Goal: Task Accomplishment & Management: Complete application form

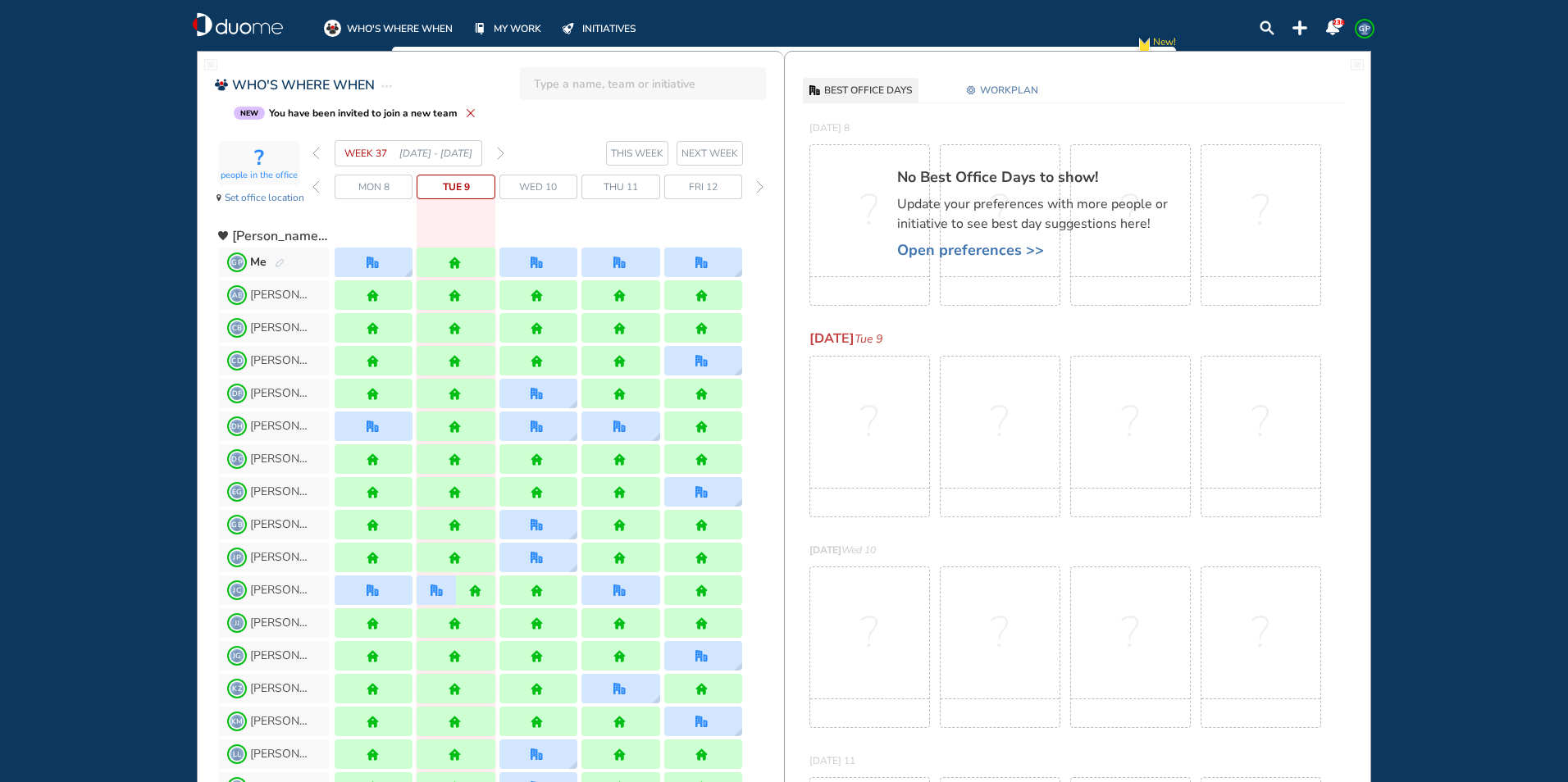
click at [318, 183] on img "back day" at bounding box center [316, 186] width 8 height 13
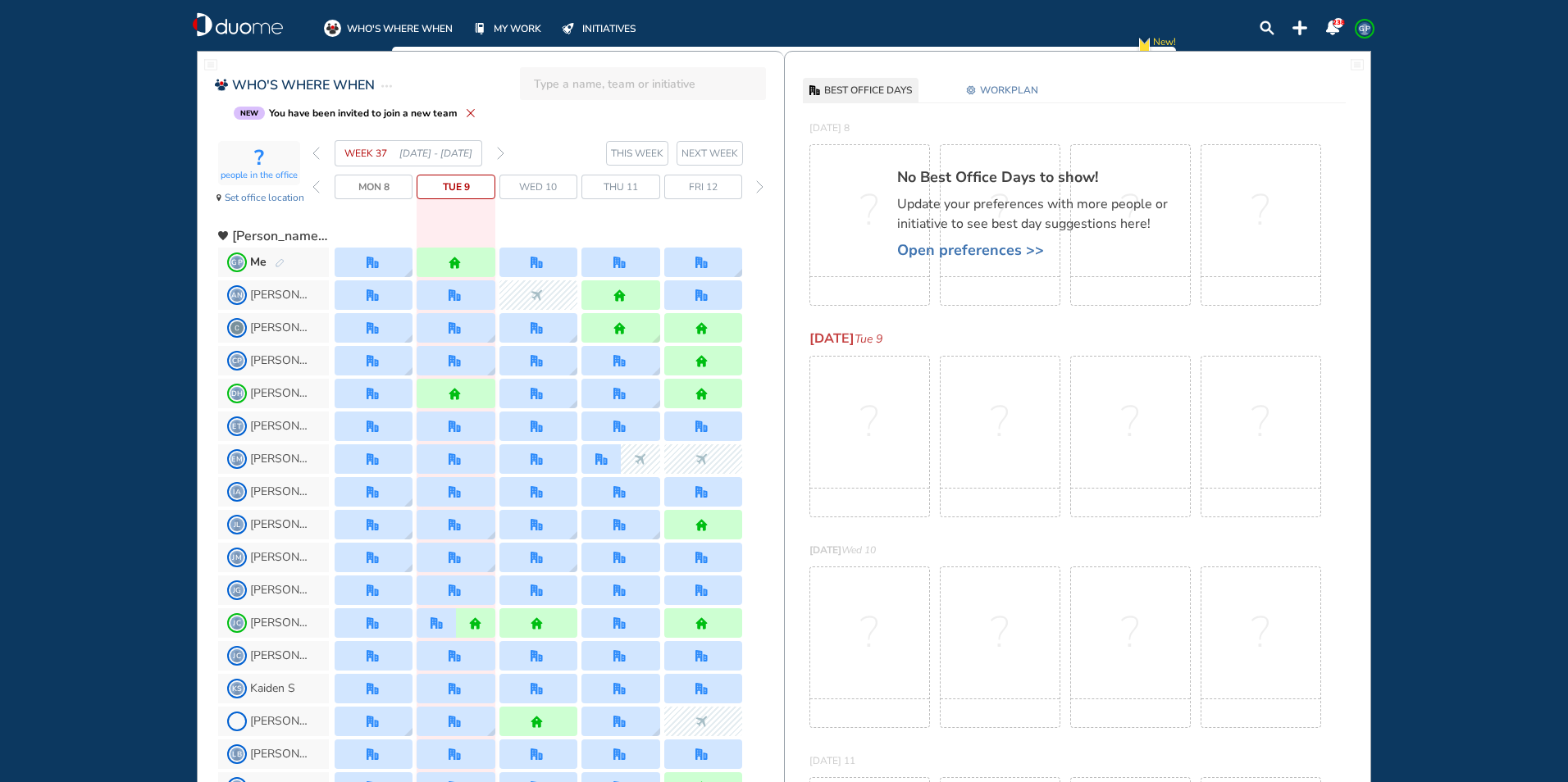
click at [318, 183] on img "back day" at bounding box center [316, 186] width 8 height 13
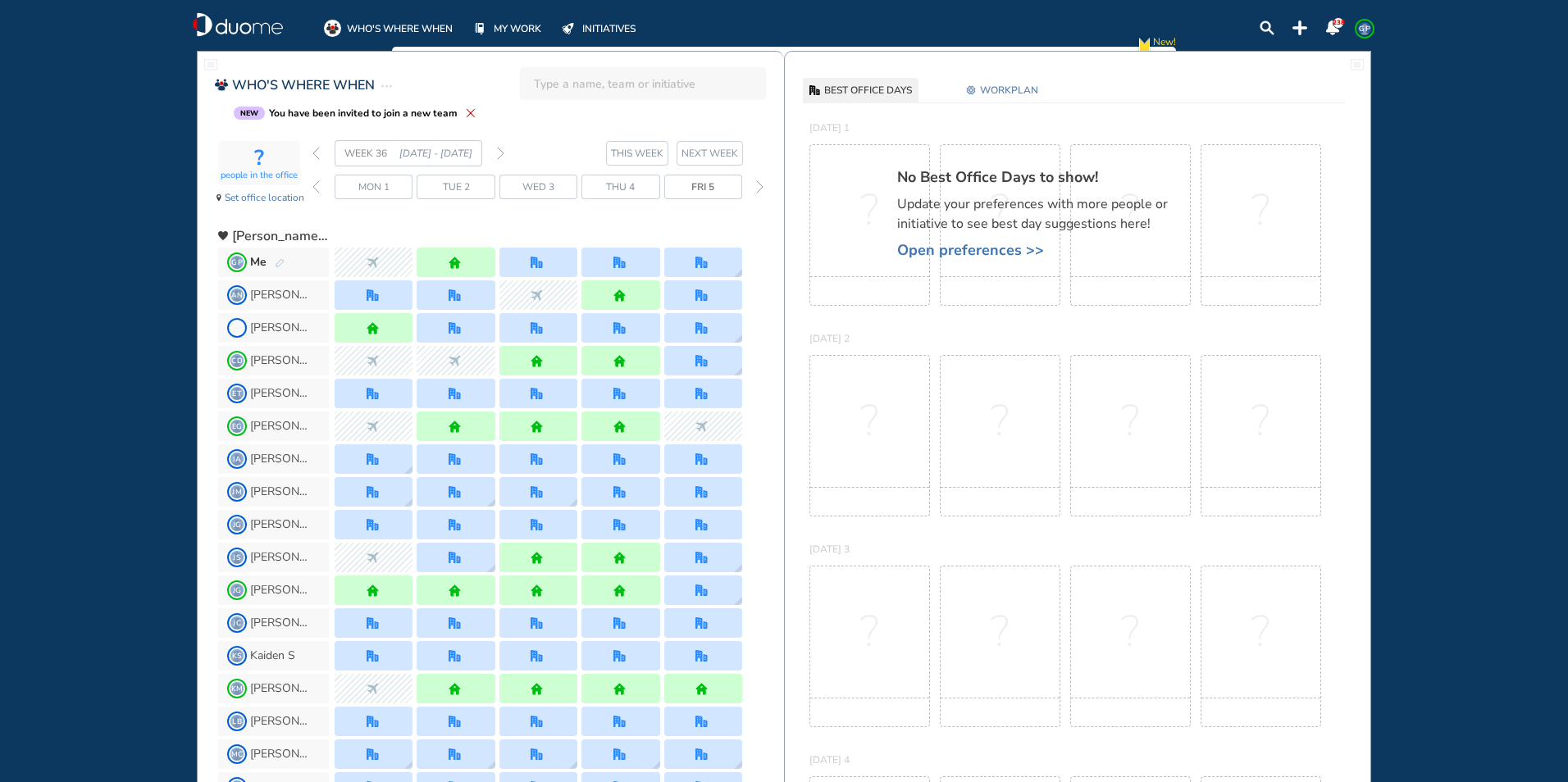
click at [318, 183] on img "back day" at bounding box center [316, 186] width 8 height 13
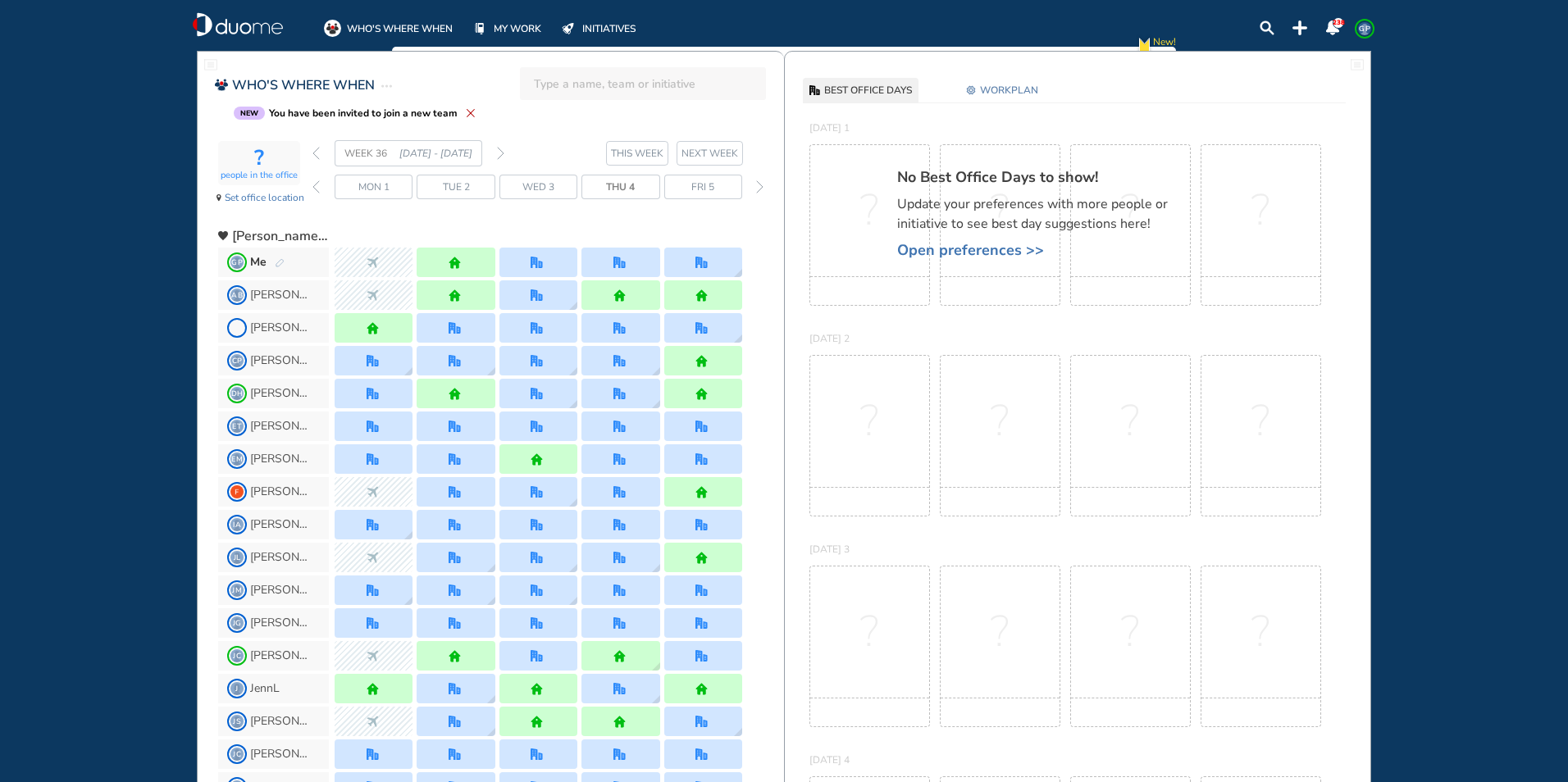
click at [760, 186] on img "forward day" at bounding box center [760, 186] width 8 height 13
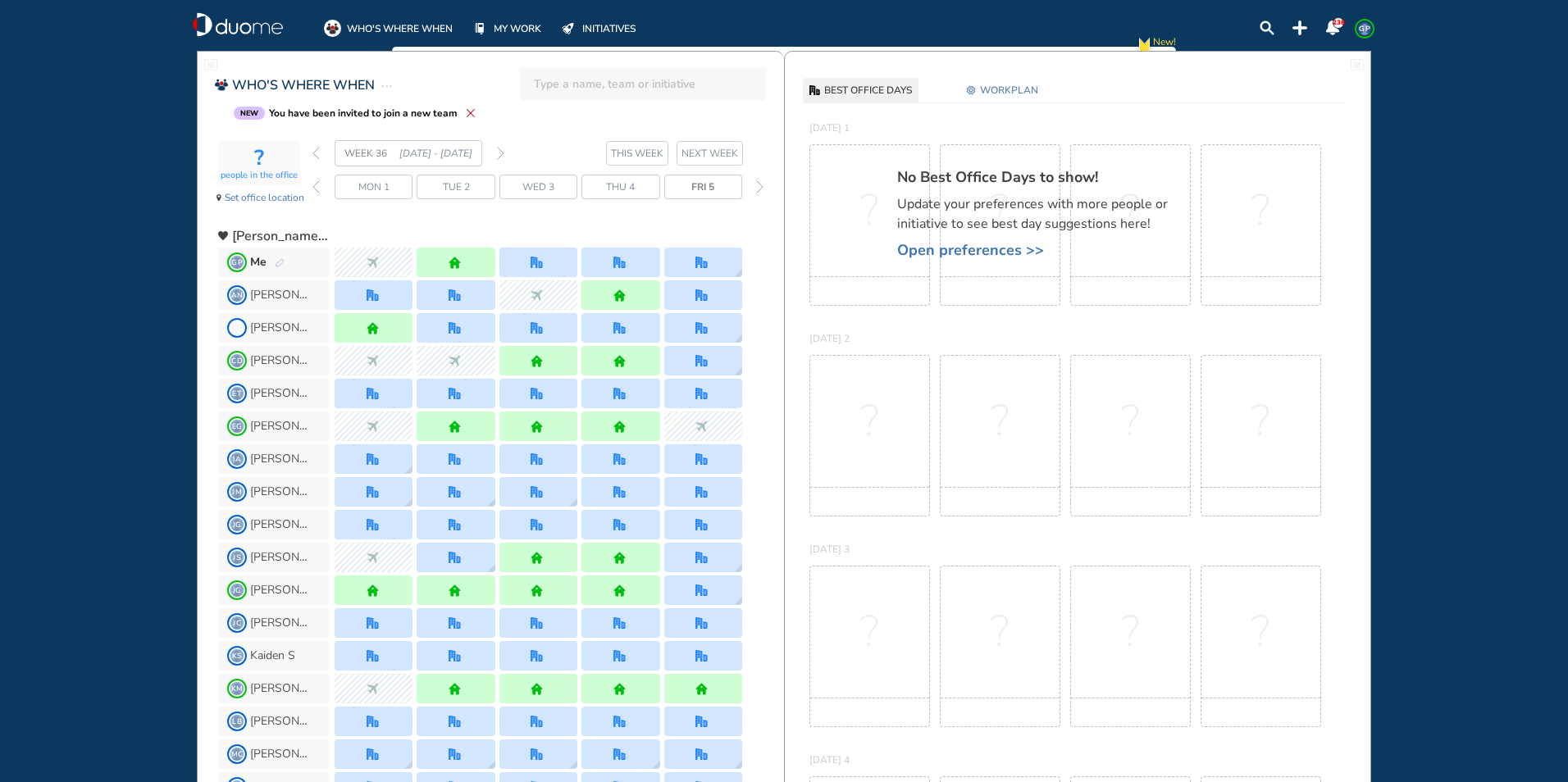
click at [760, 186] on img "forward day" at bounding box center [760, 186] width 8 height 13
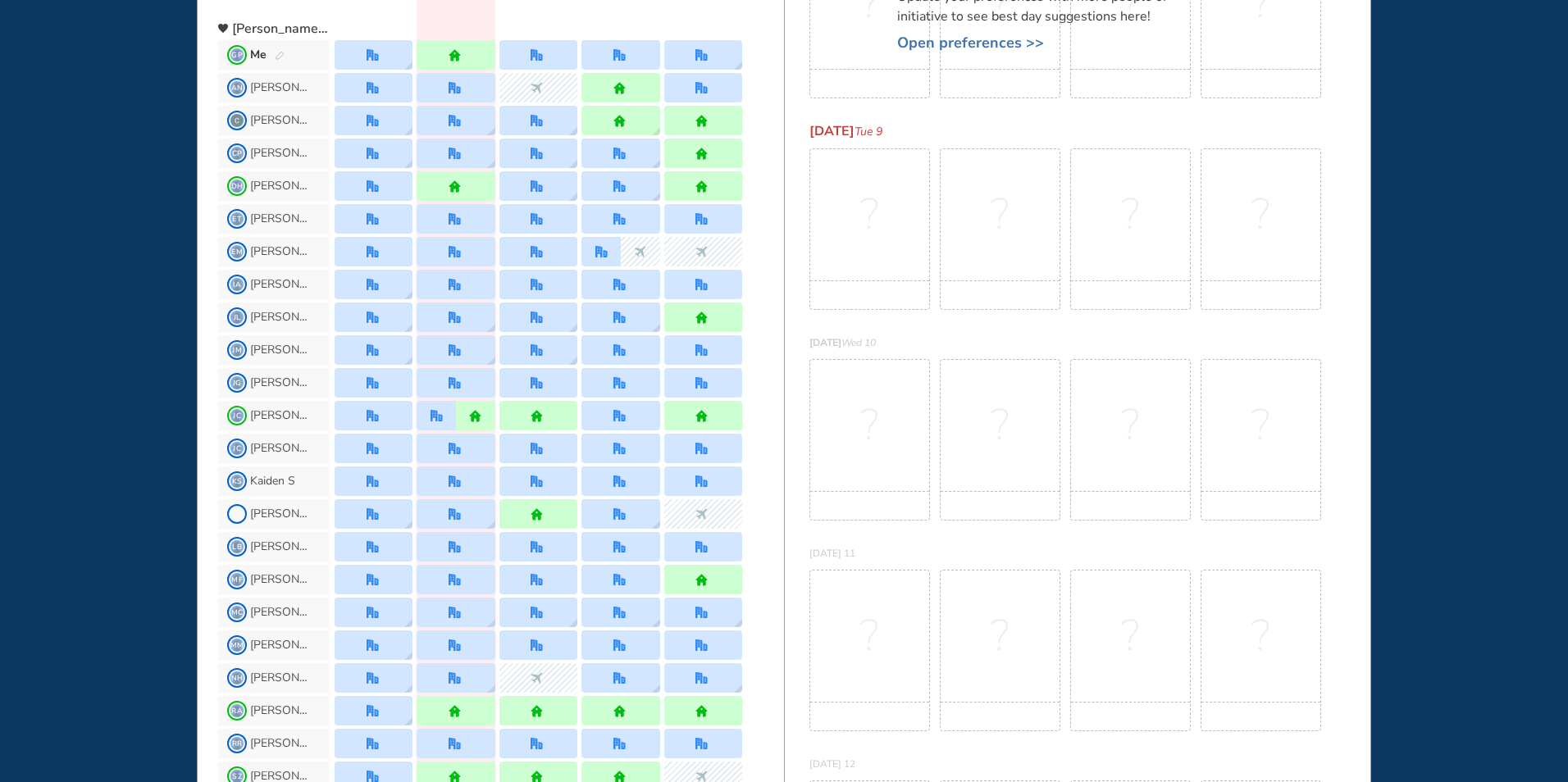
scroll to position [124, 0]
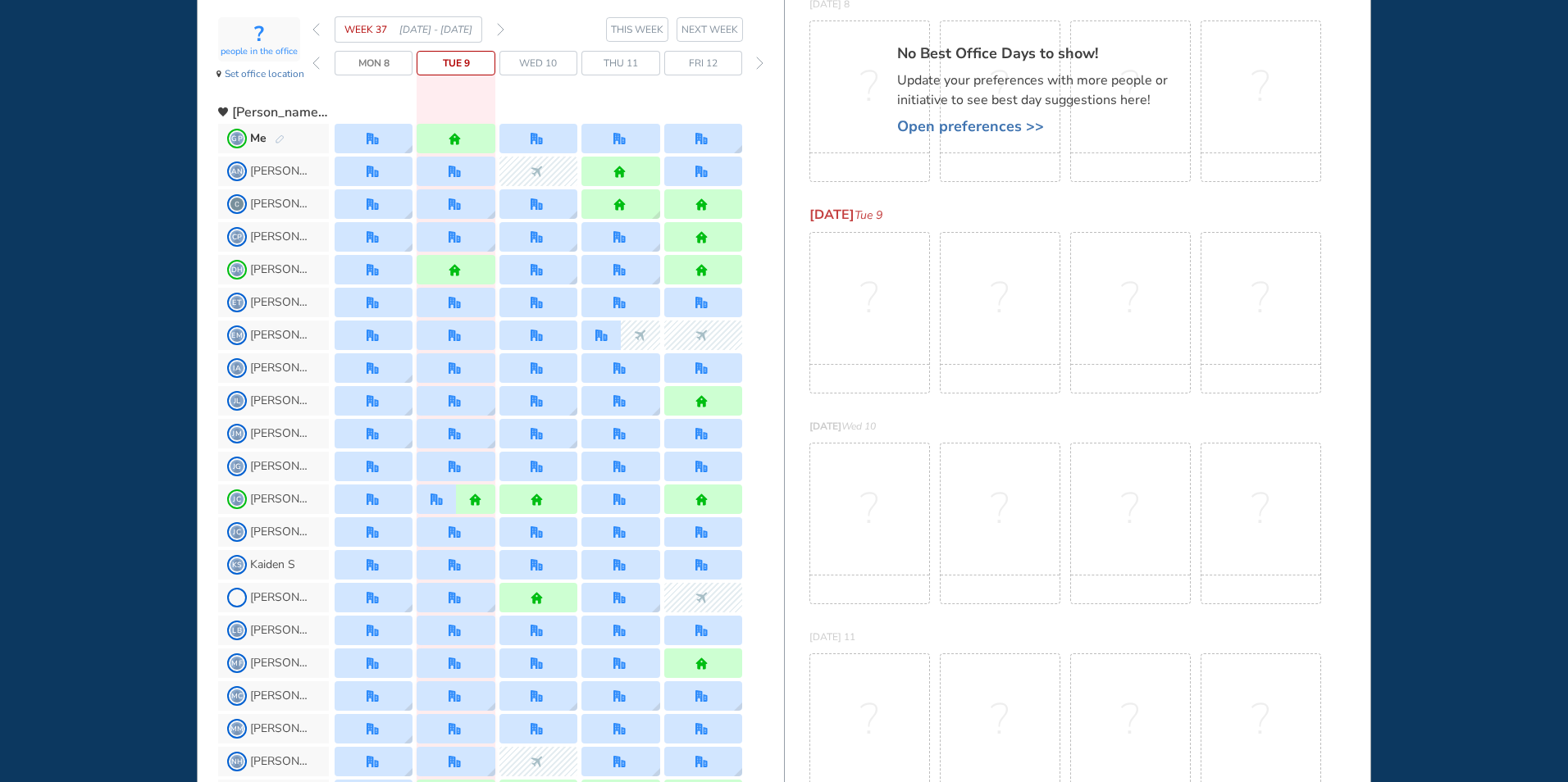
click at [762, 64] on img "forward day" at bounding box center [760, 63] width 8 height 13
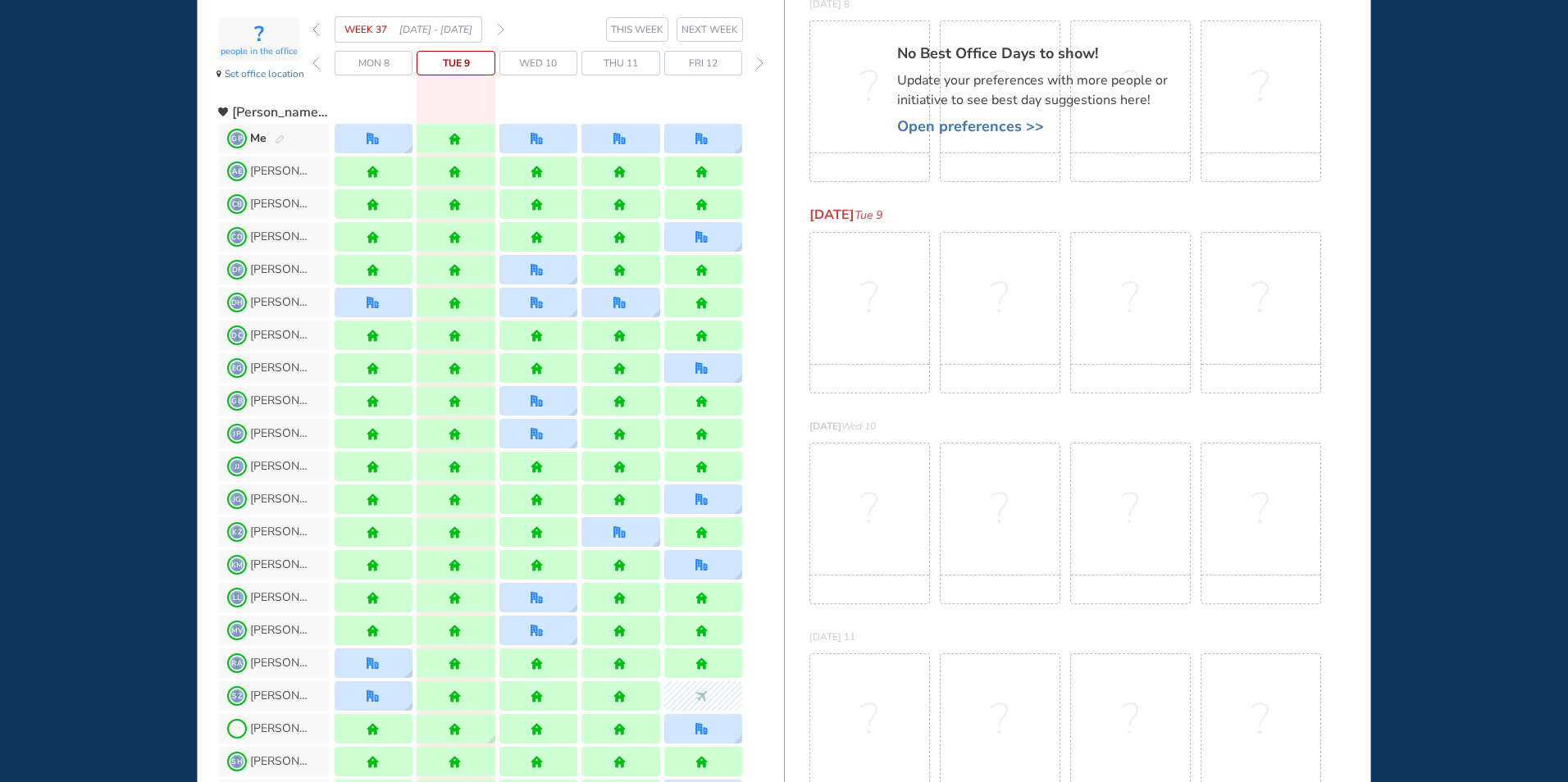
click at [762, 64] on img "forward day" at bounding box center [760, 63] width 8 height 13
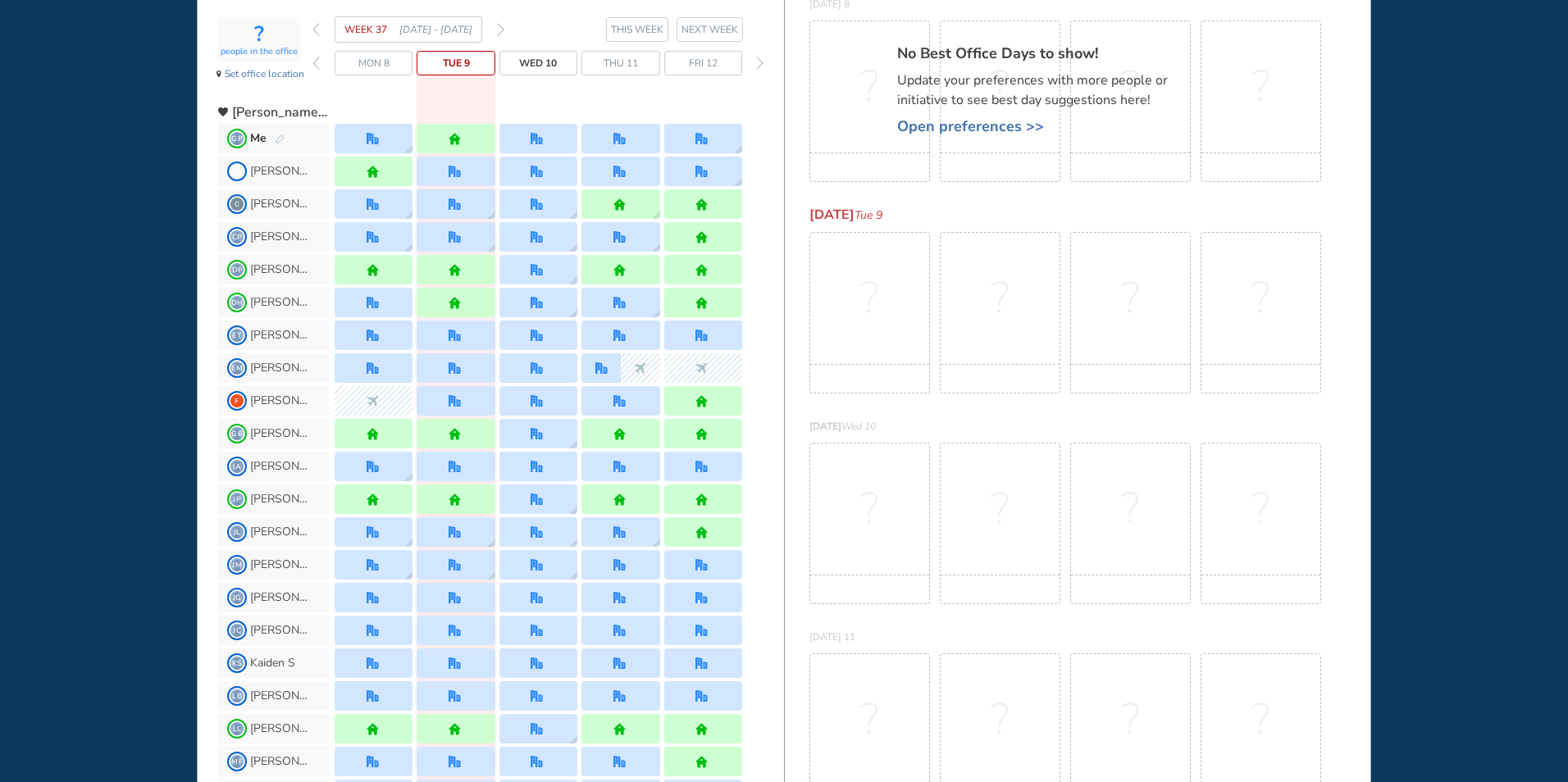
click at [762, 64] on img "forward day" at bounding box center [760, 63] width 8 height 13
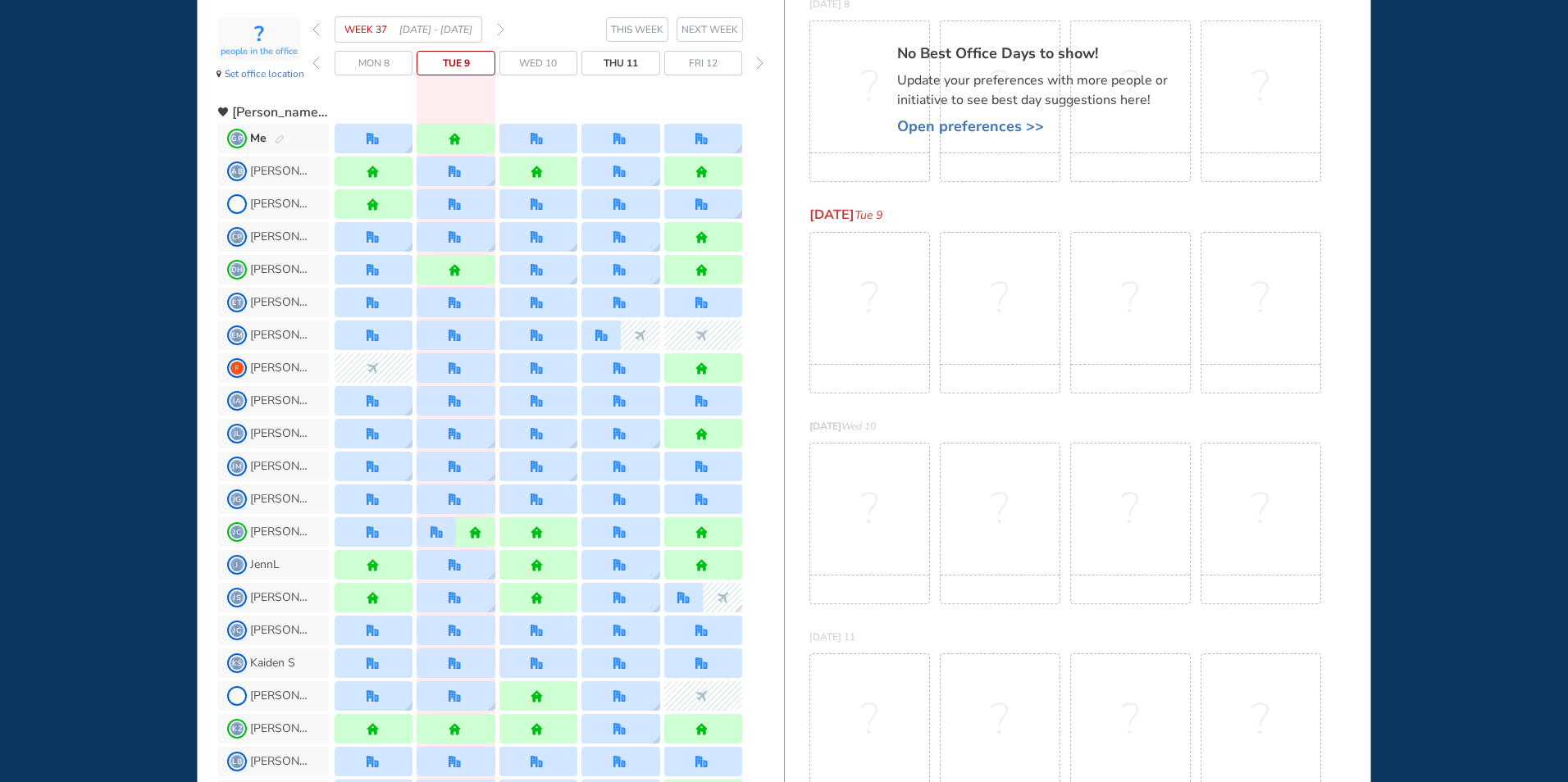
click at [762, 64] on img "forward day" at bounding box center [760, 63] width 8 height 13
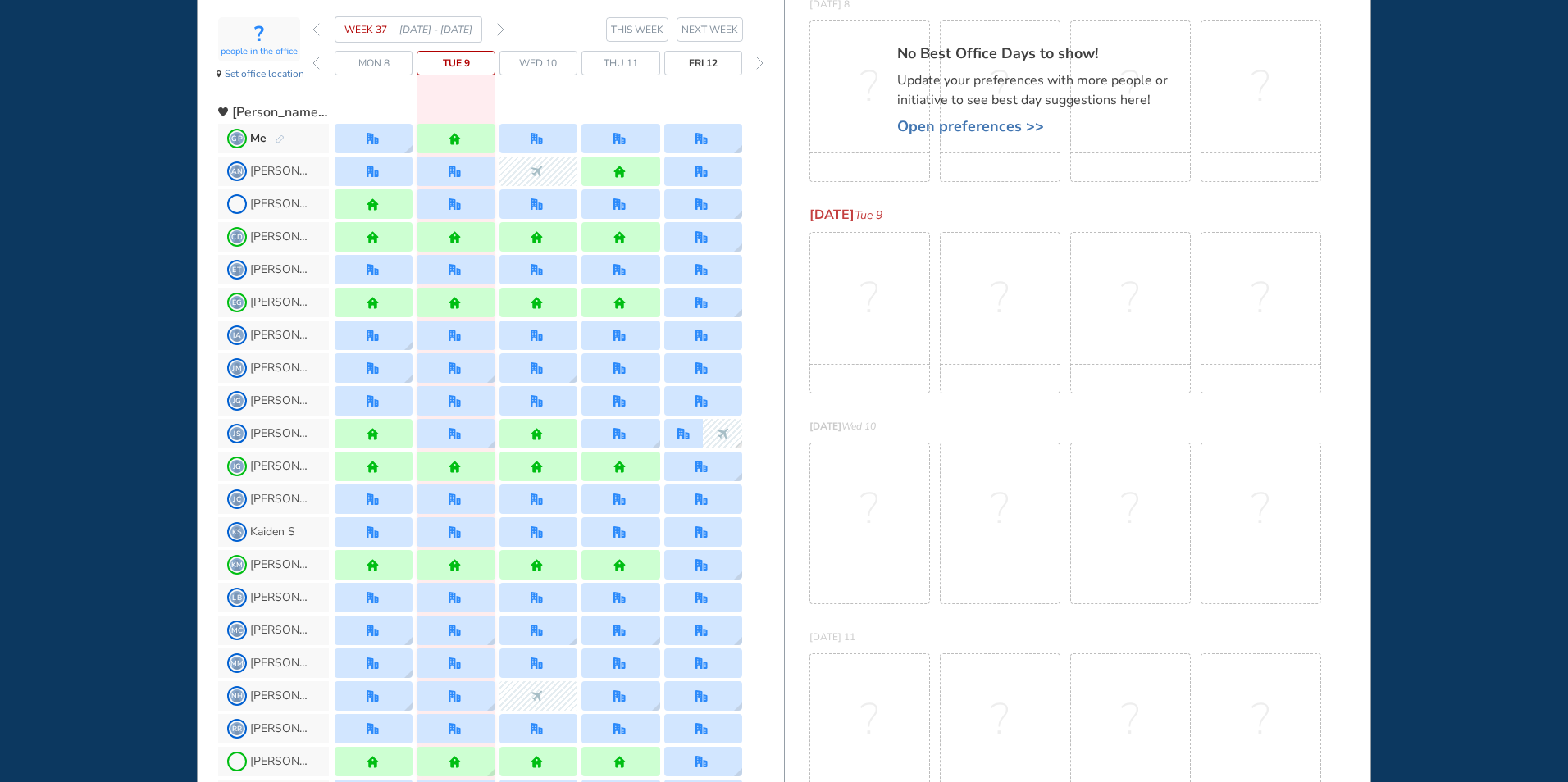
click at [762, 64] on img "forward day" at bounding box center [760, 63] width 8 height 13
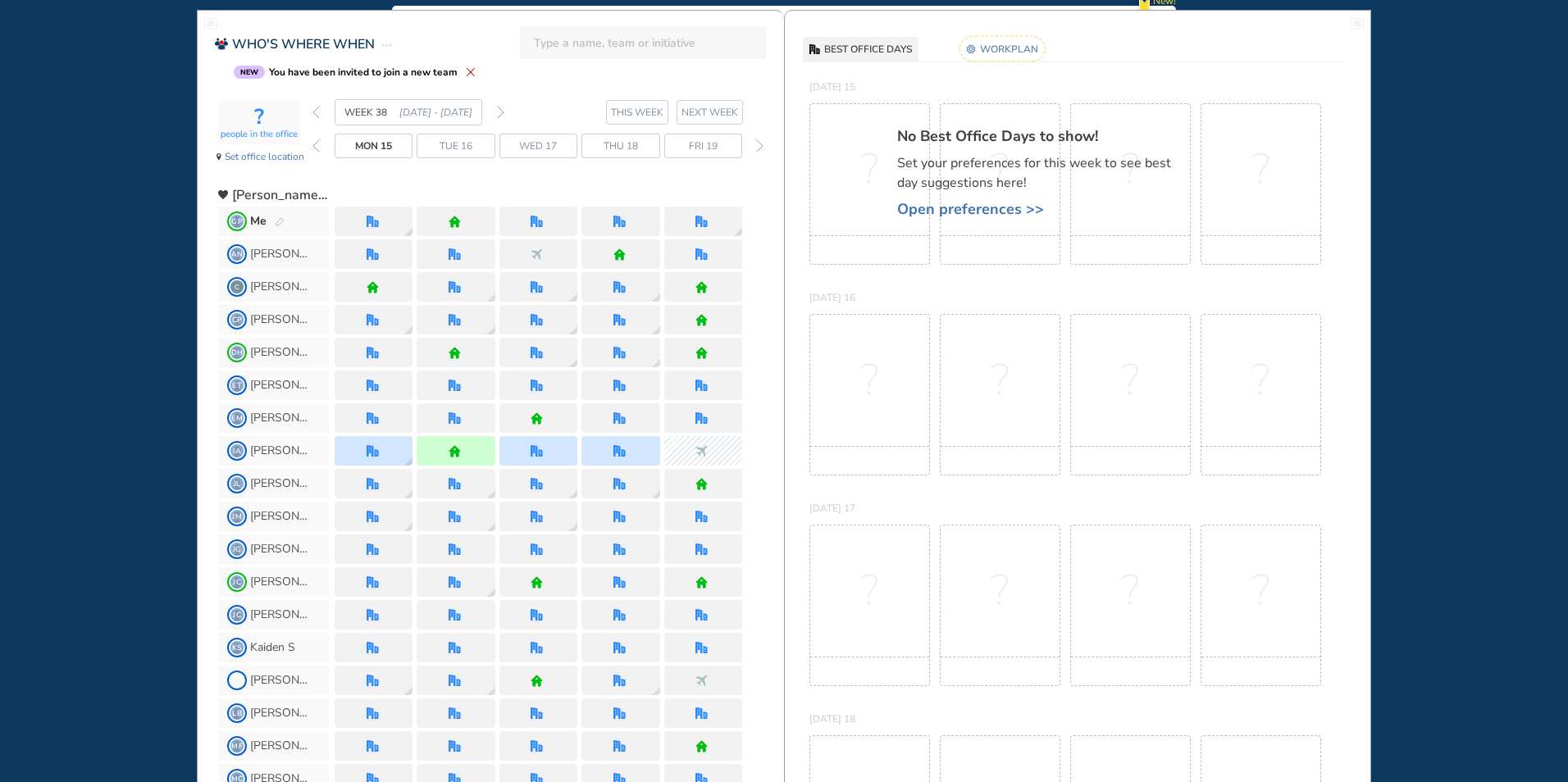
scroll to position [0, 0]
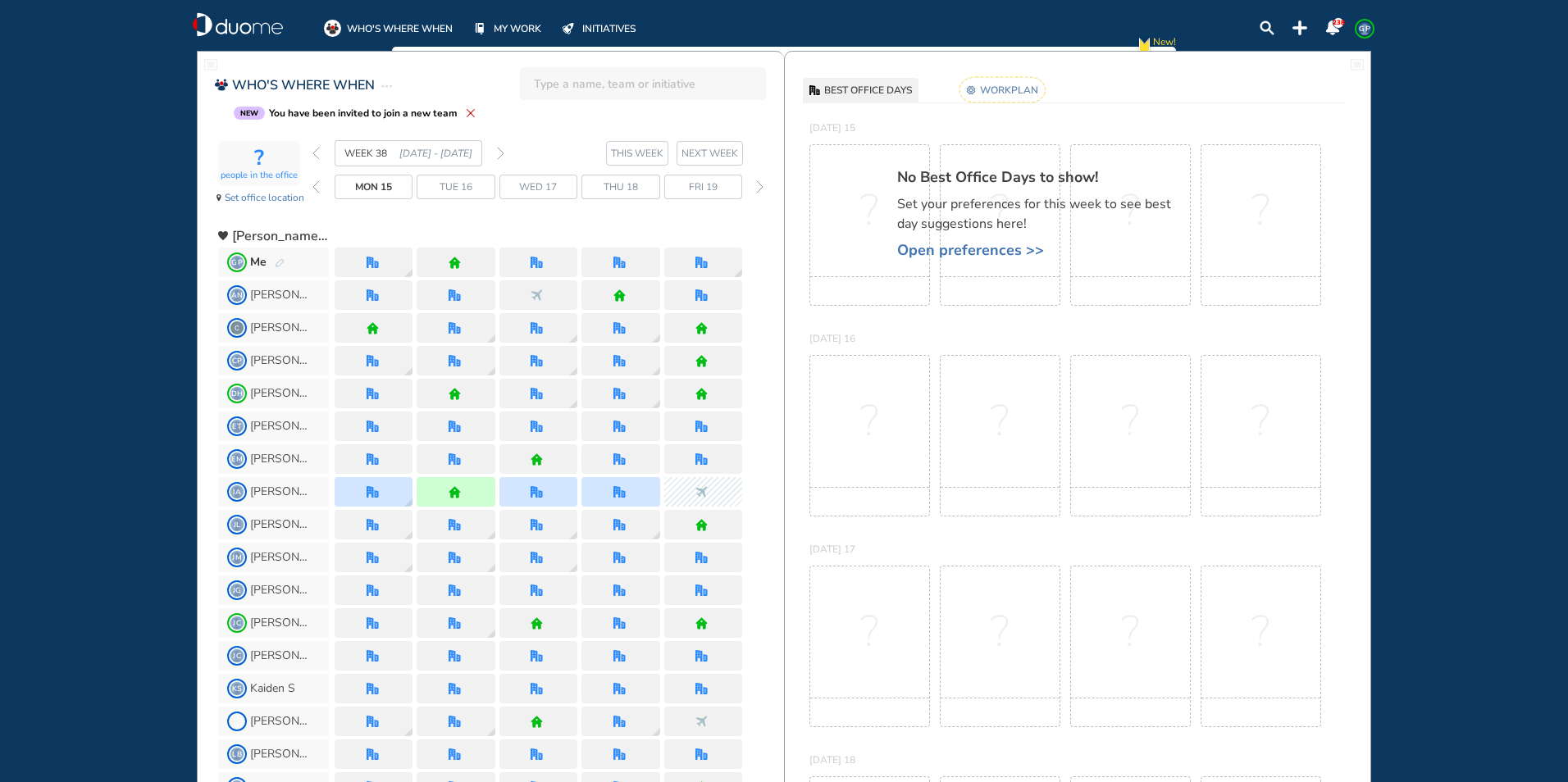
click at [757, 186] on img "forward day" at bounding box center [760, 186] width 8 height 13
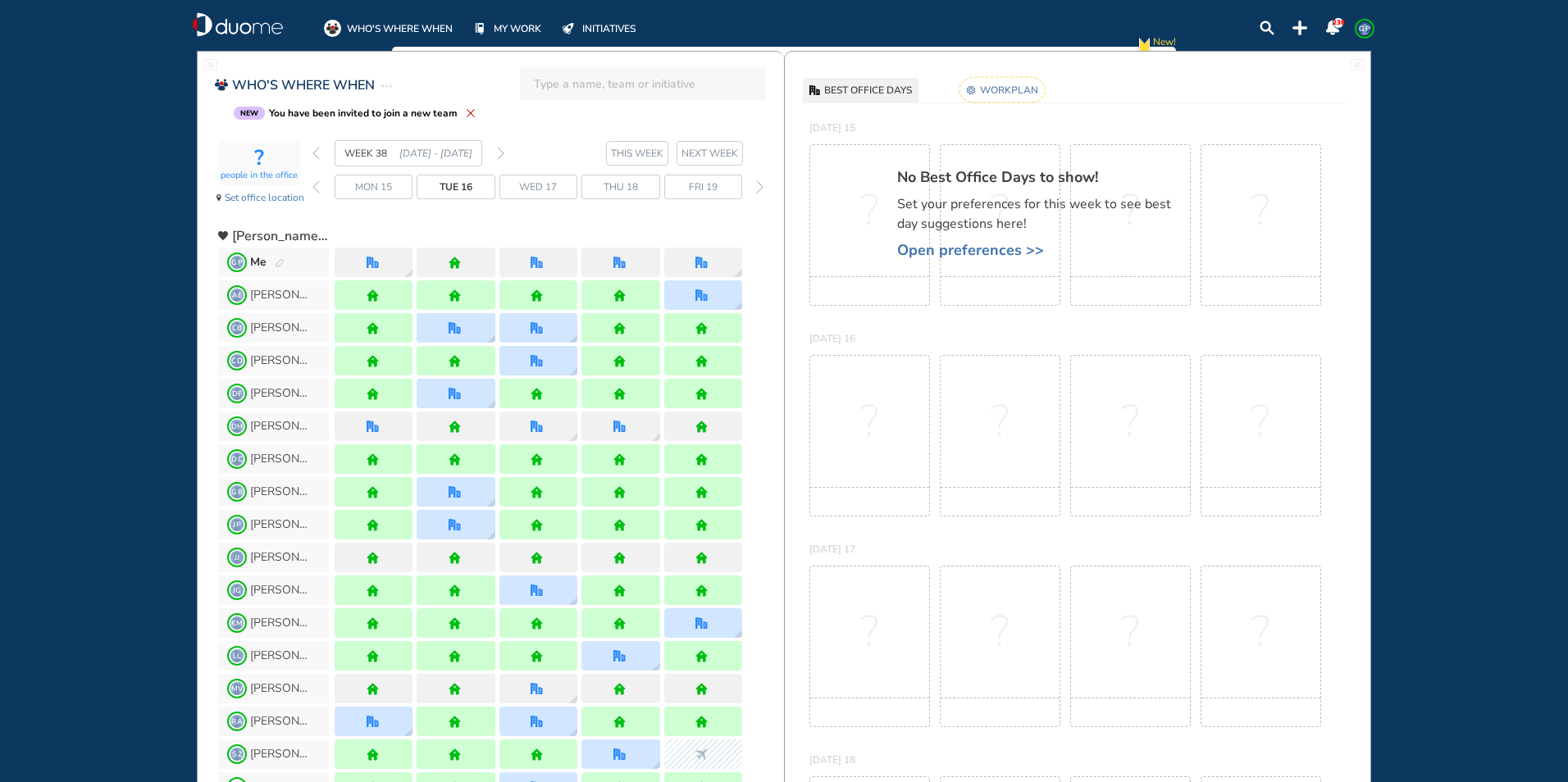
click at [757, 186] on img "forward day" at bounding box center [760, 186] width 8 height 13
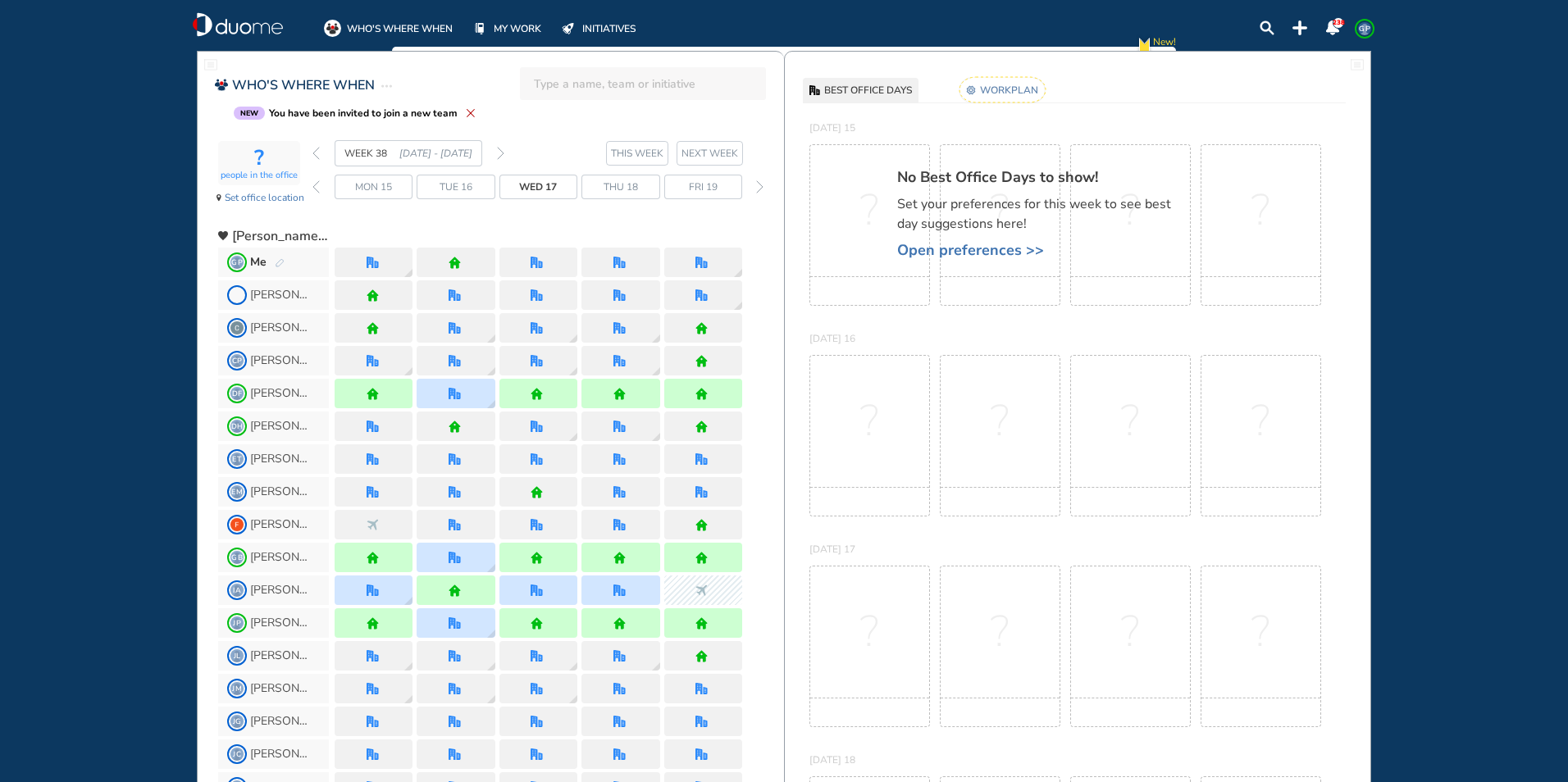
click at [757, 186] on img "forward day" at bounding box center [760, 186] width 8 height 13
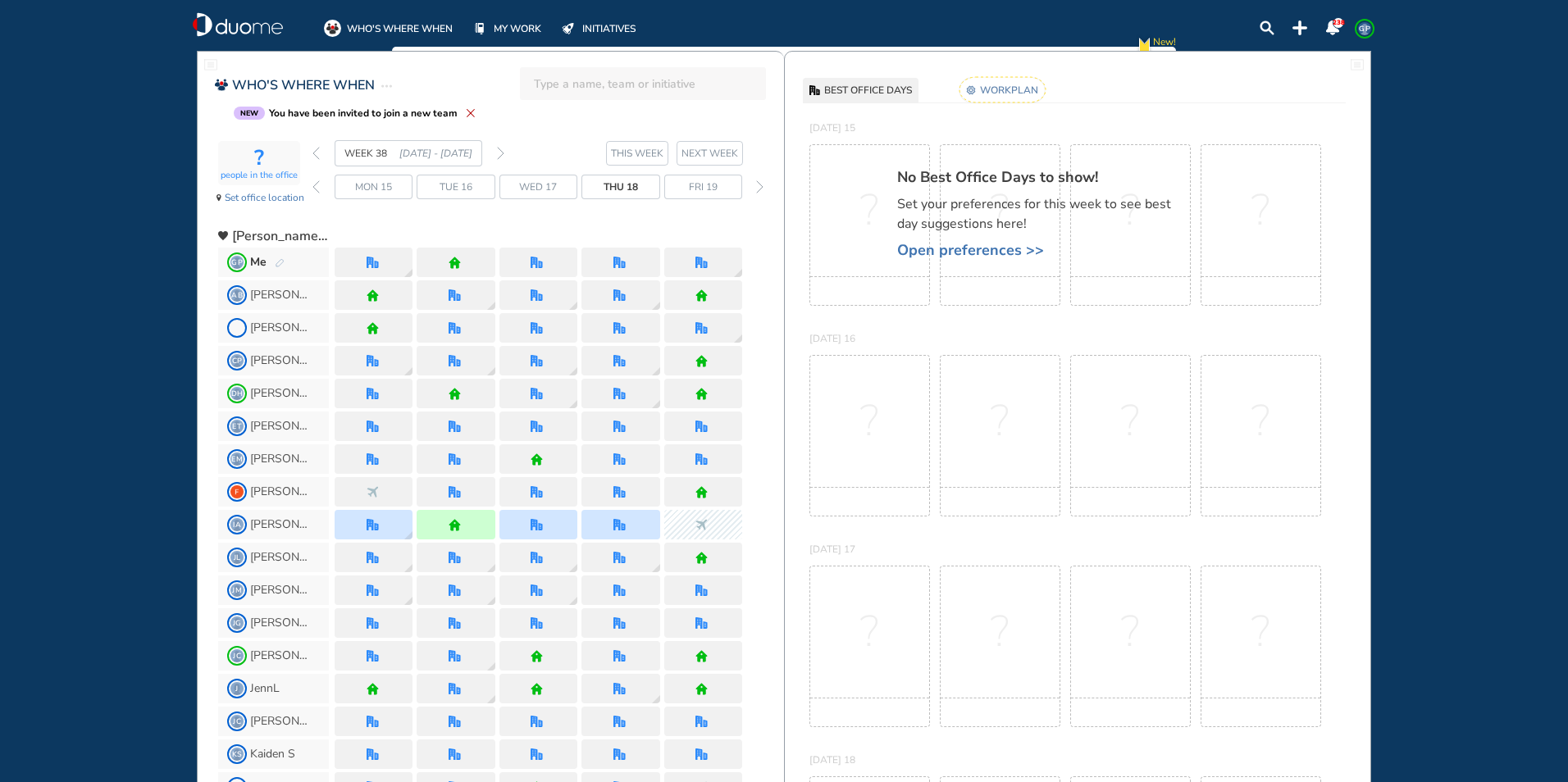
click at [315, 183] on img "back day" at bounding box center [316, 186] width 8 height 13
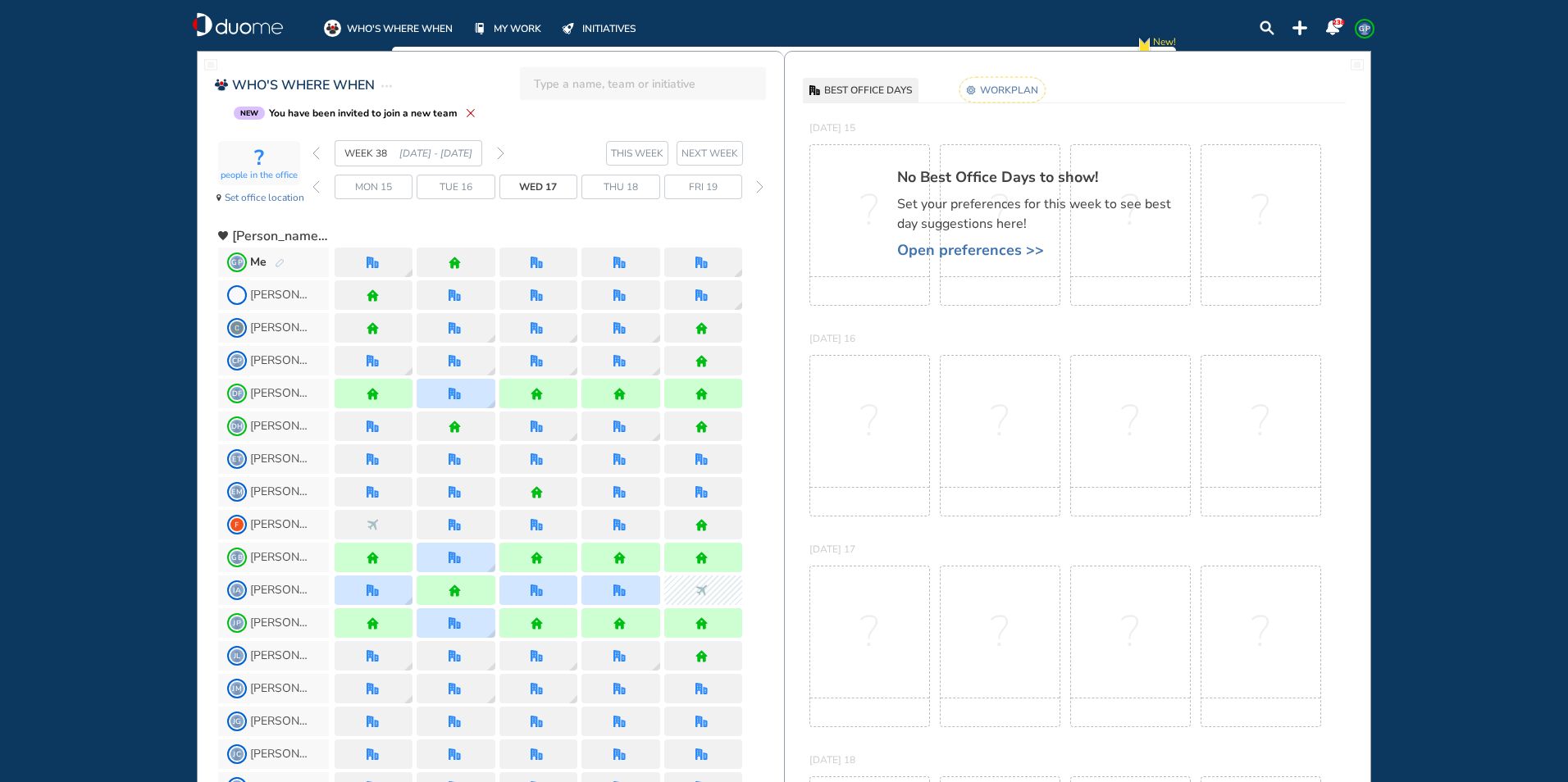
click at [315, 183] on img "back day" at bounding box center [316, 186] width 8 height 13
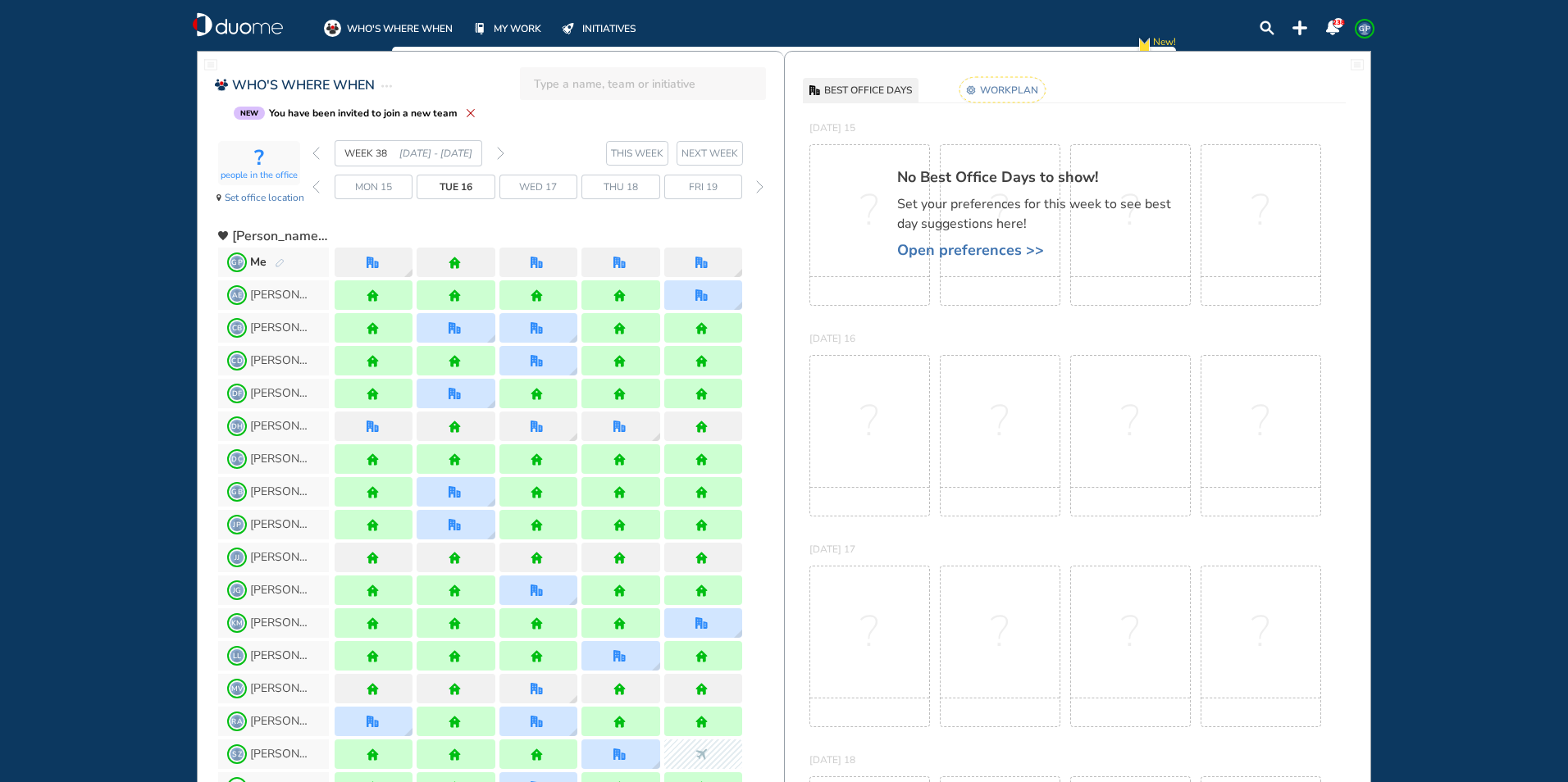
click at [316, 183] on img "back day" at bounding box center [316, 186] width 8 height 13
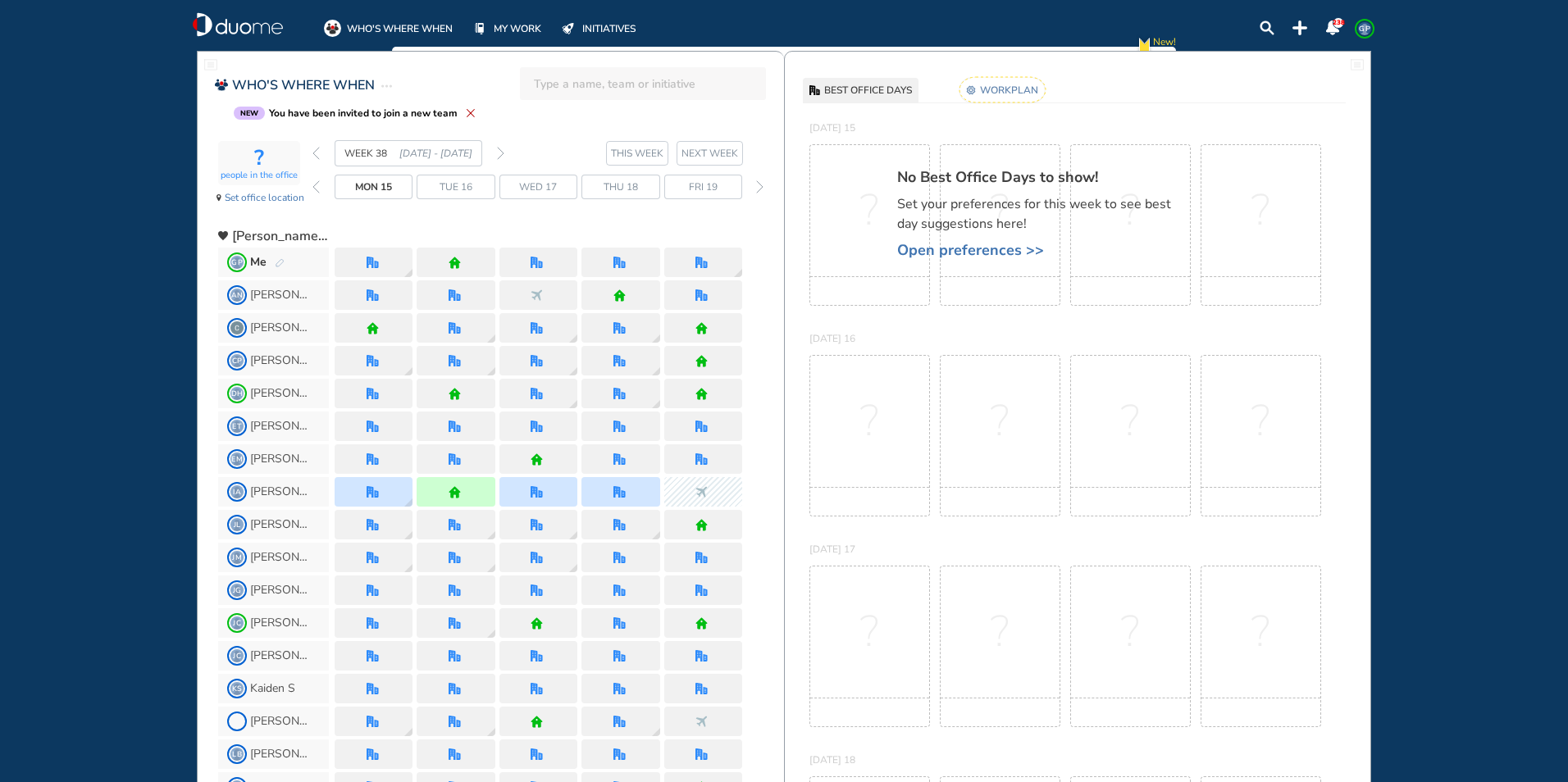
click at [316, 183] on img "back day" at bounding box center [316, 186] width 8 height 13
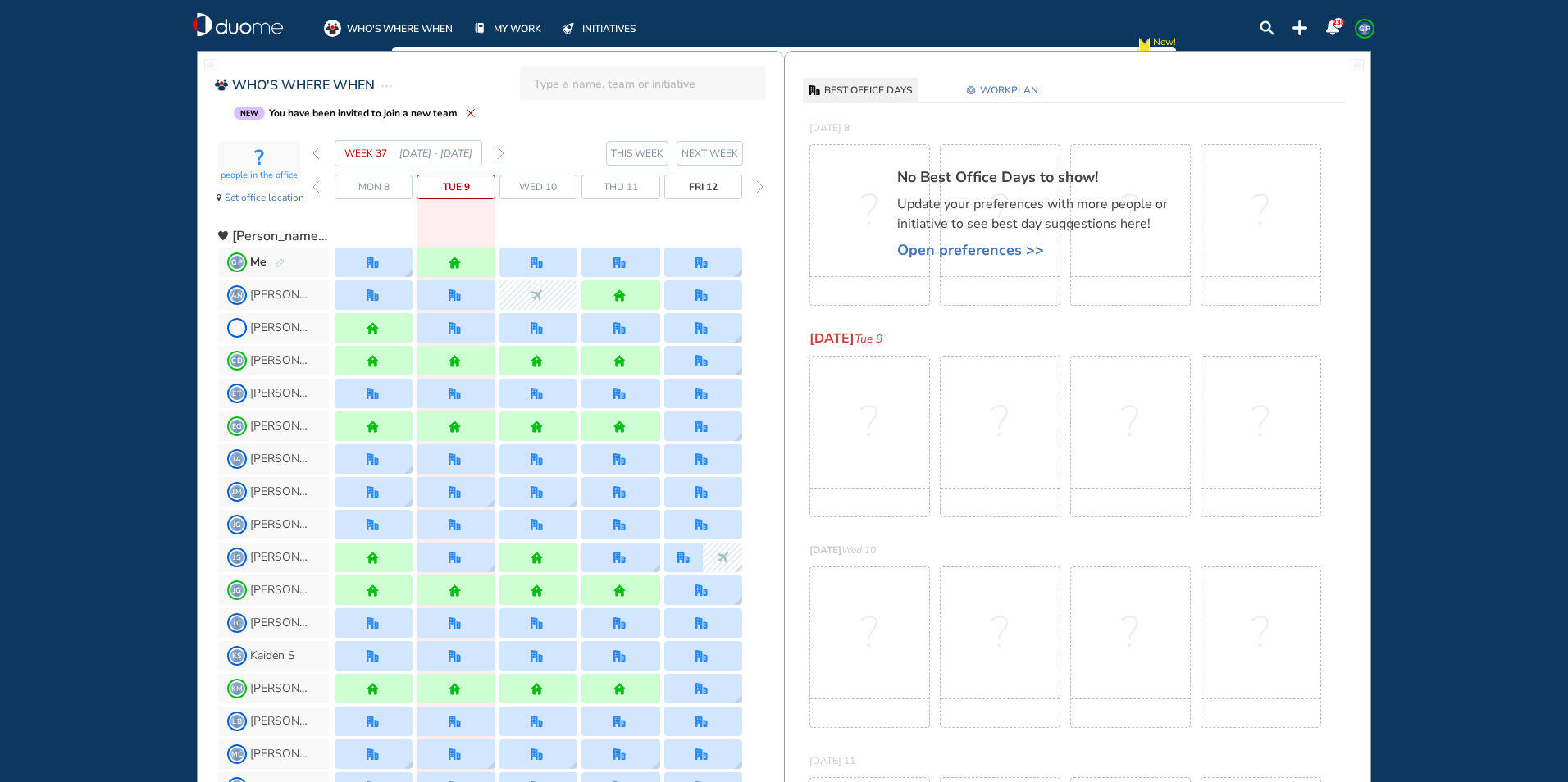
click at [762, 186] on img "forward day" at bounding box center [760, 186] width 8 height 13
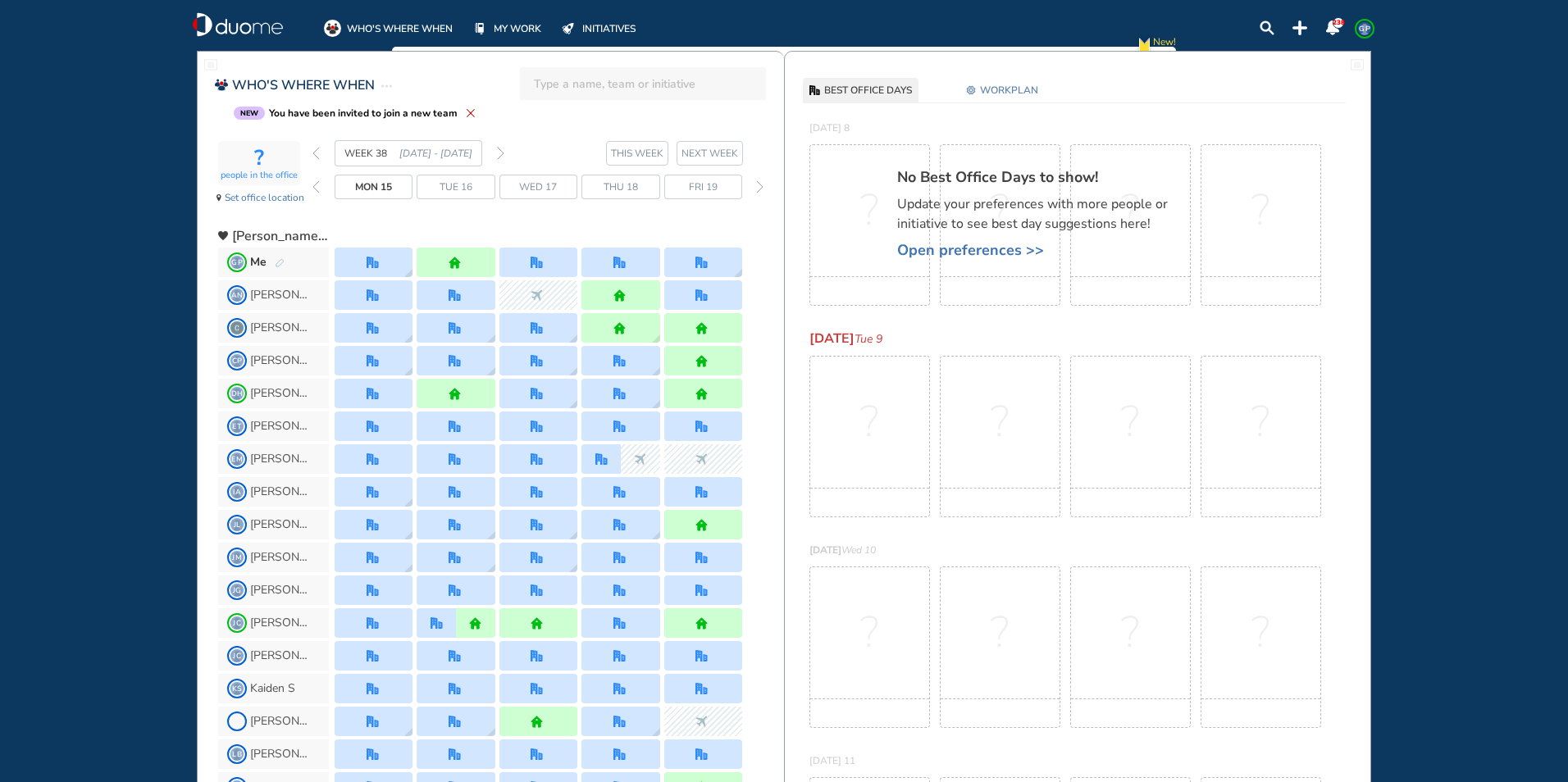
click at [762, 186] on img "forward day" at bounding box center [760, 186] width 8 height 13
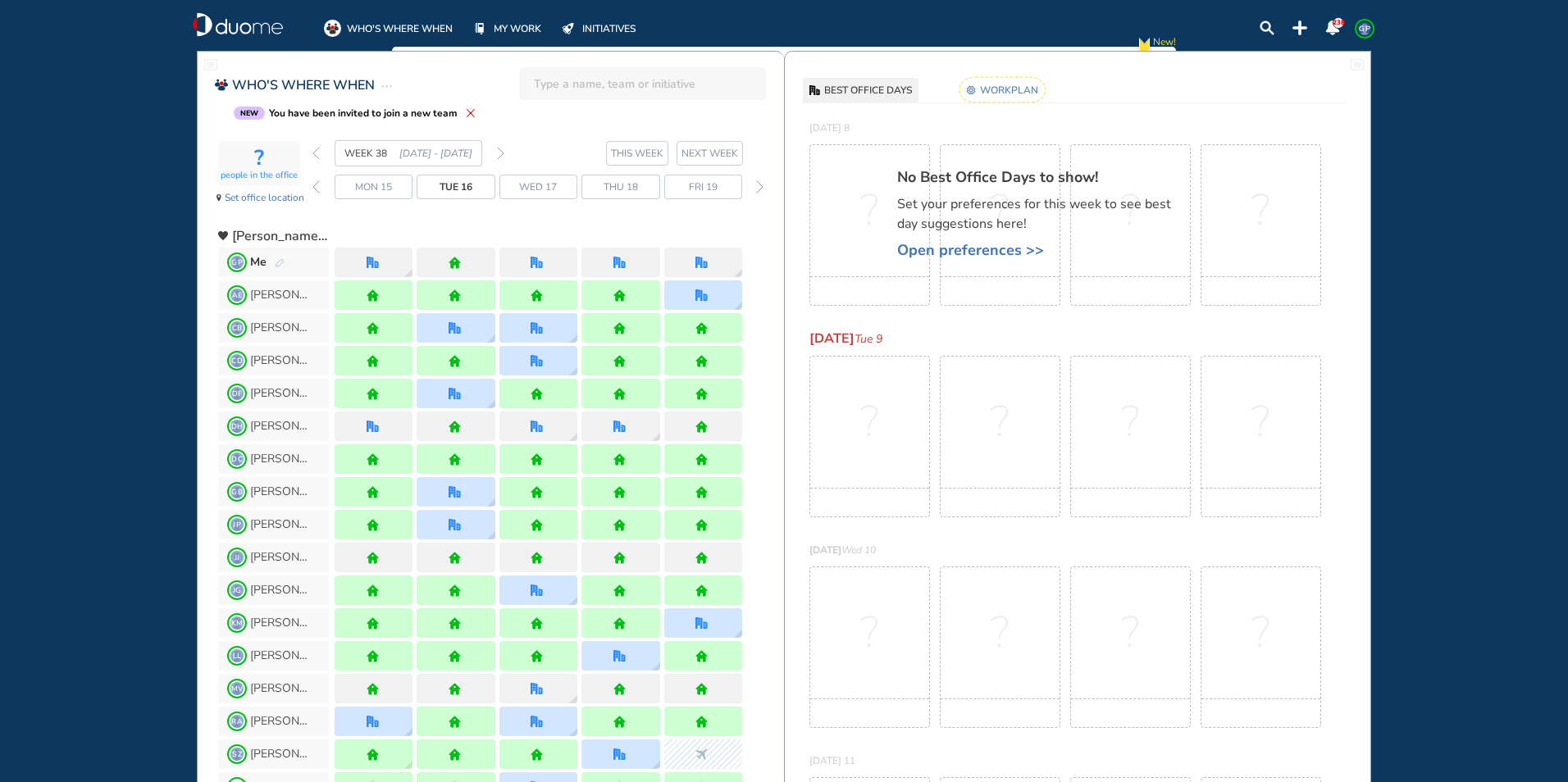
click at [762, 186] on img "forward day" at bounding box center [760, 186] width 8 height 13
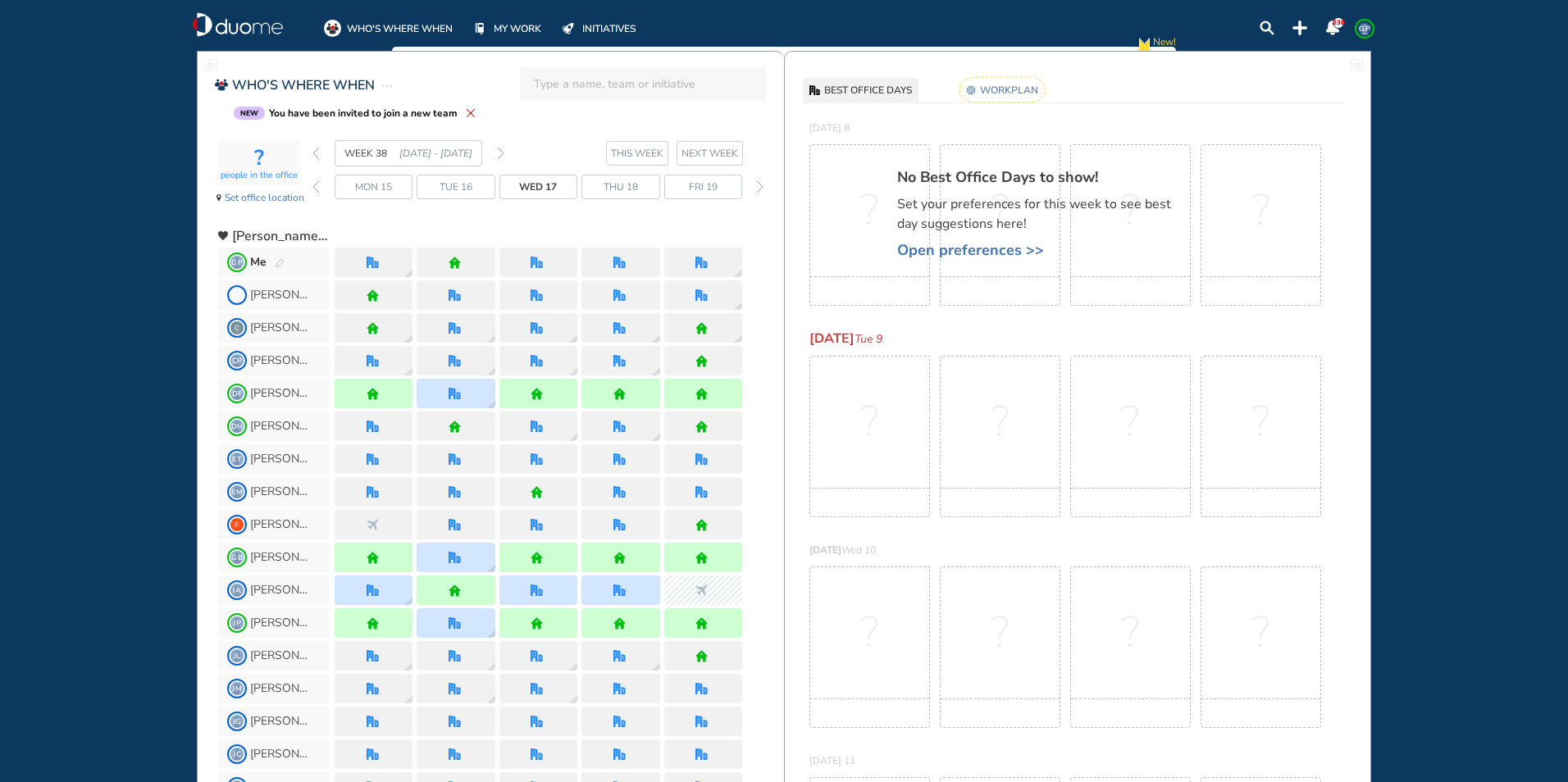
click at [762, 186] on img "forward day" at bounding box center [760, 186] width 8 height 13
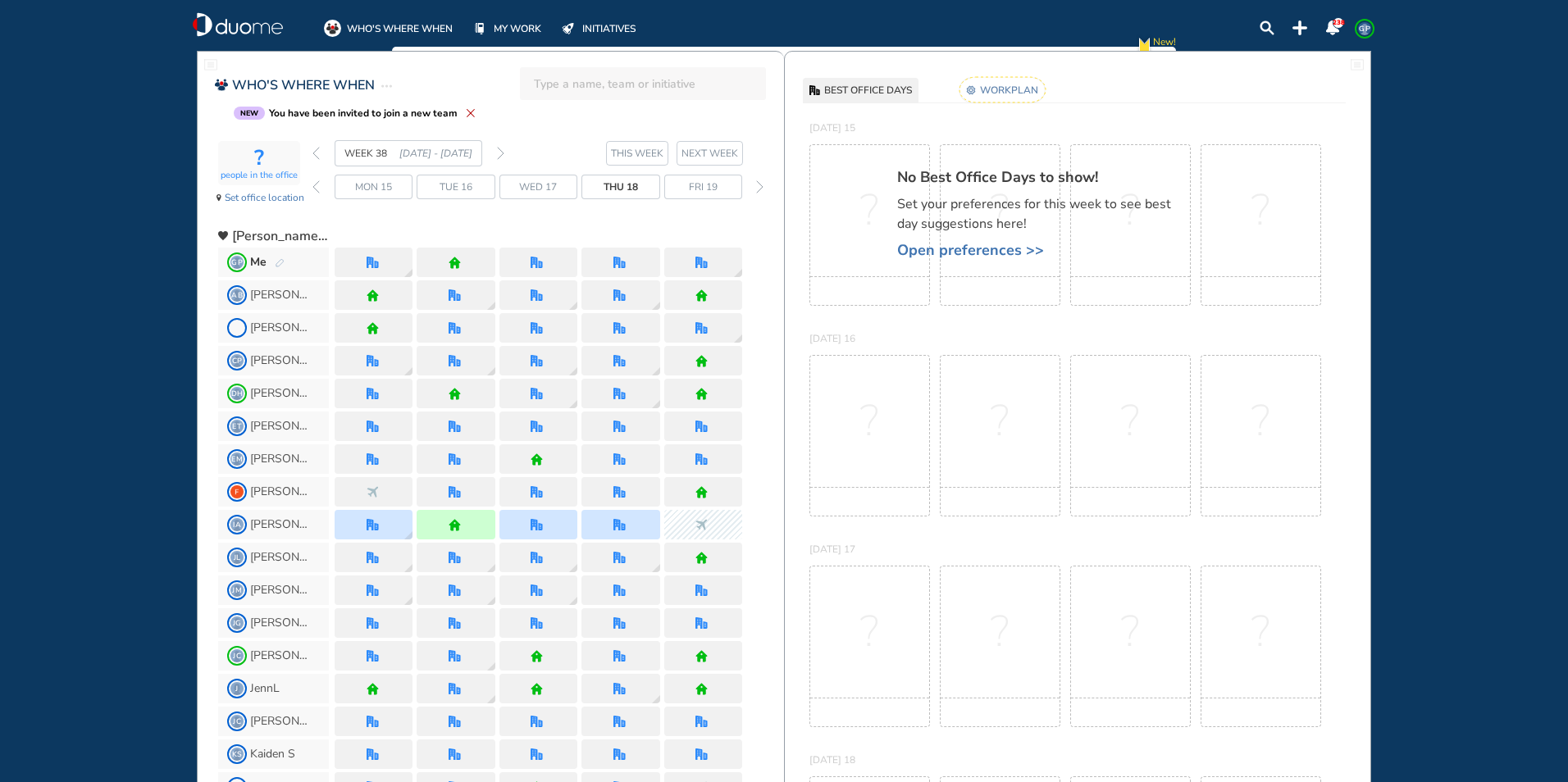
click at [762, 186] on img "forward day" at bounding box center [760, 186] width 8 height 13
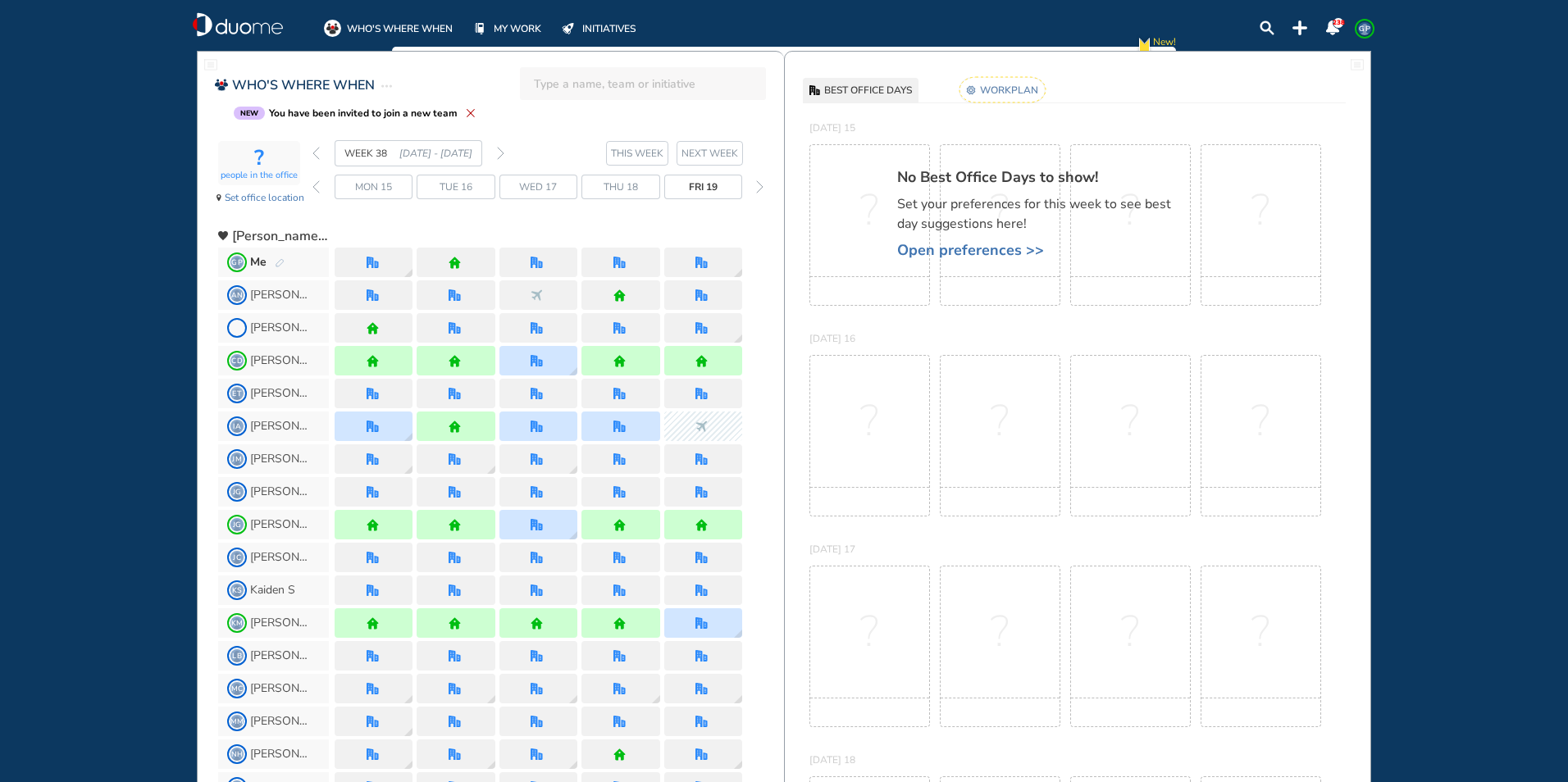
click at [762, 186] on img "forward day" at bounding box center [760, 186] width 8 height 13
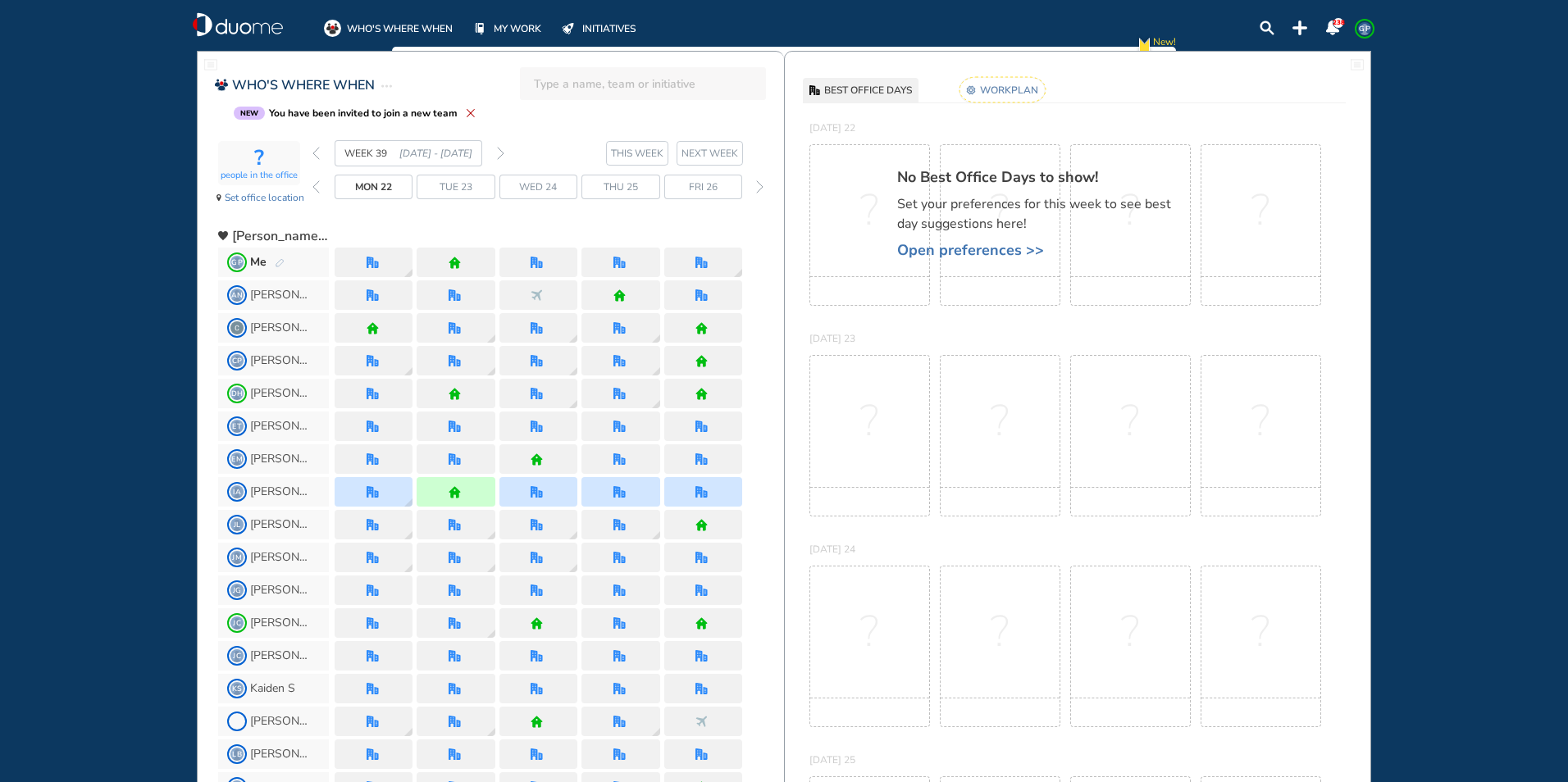
click at [762, 186] on img "forward day" at bounding box center [760, 186] width 8 height 13
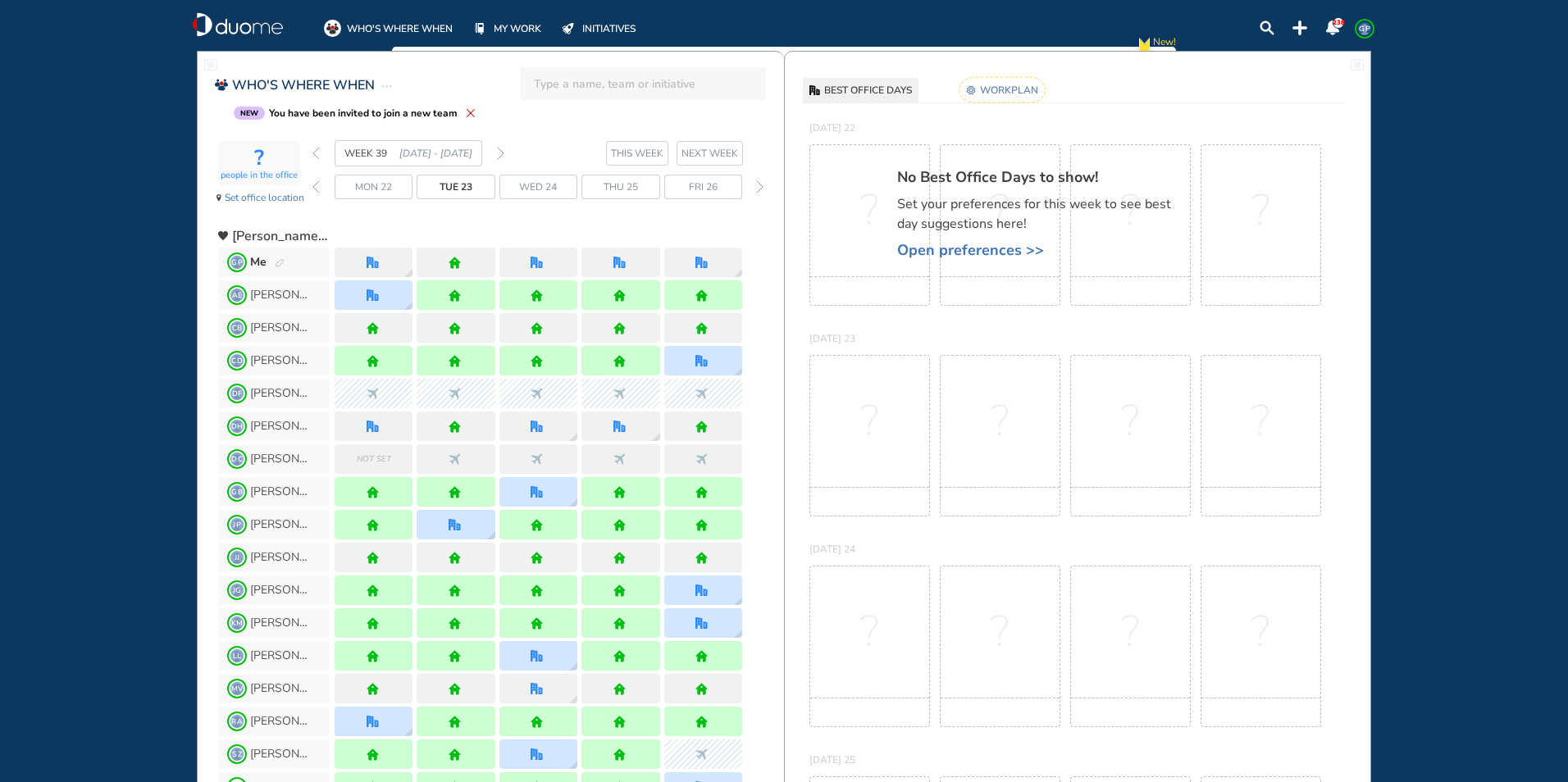
click at [762, 186] on img "forward day" at bounding box center [760, 186] width 8 height 13
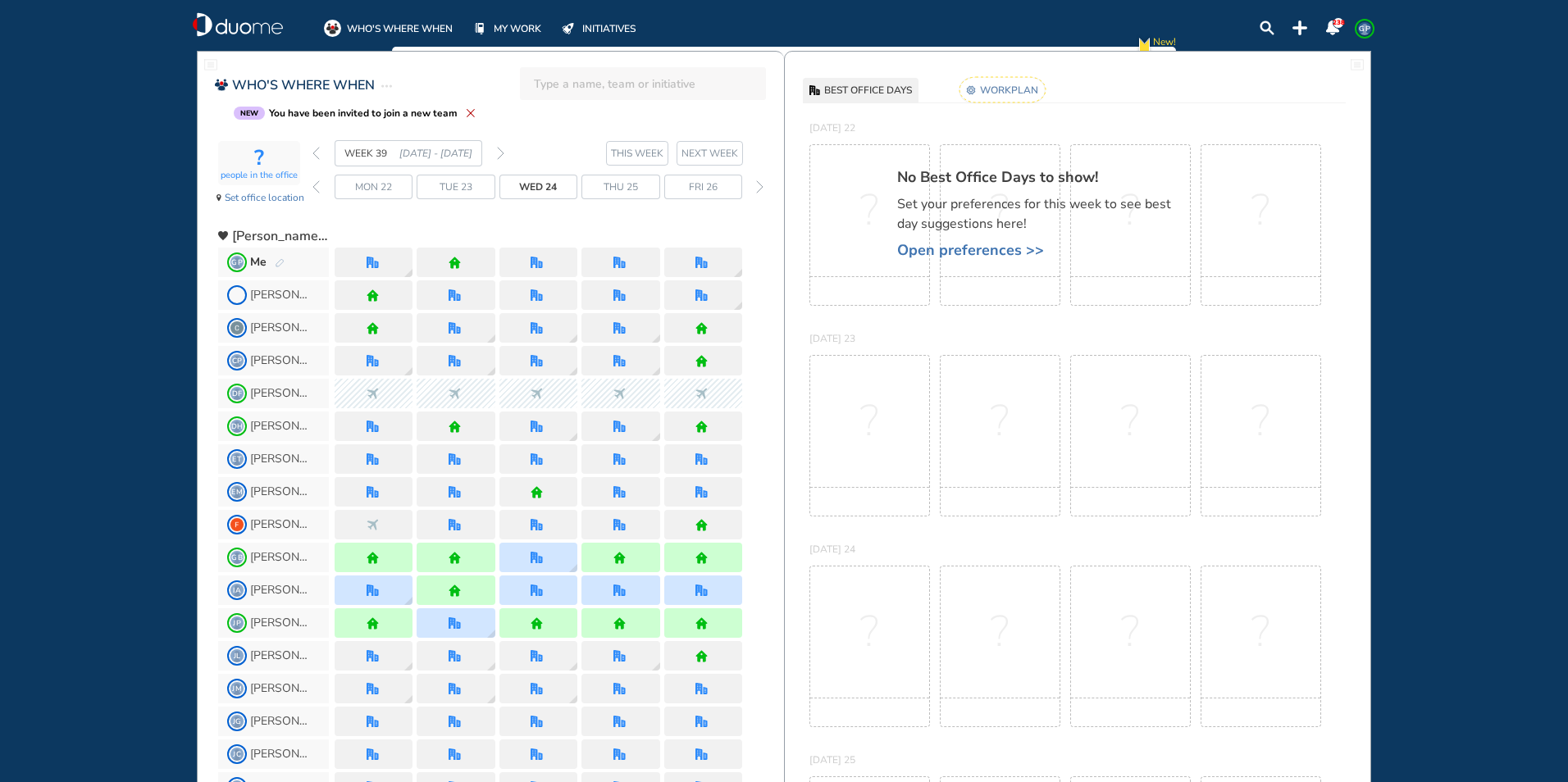
click at [762, 186] on img "forward day" at bounding box center [760, 186] width 8 height 13
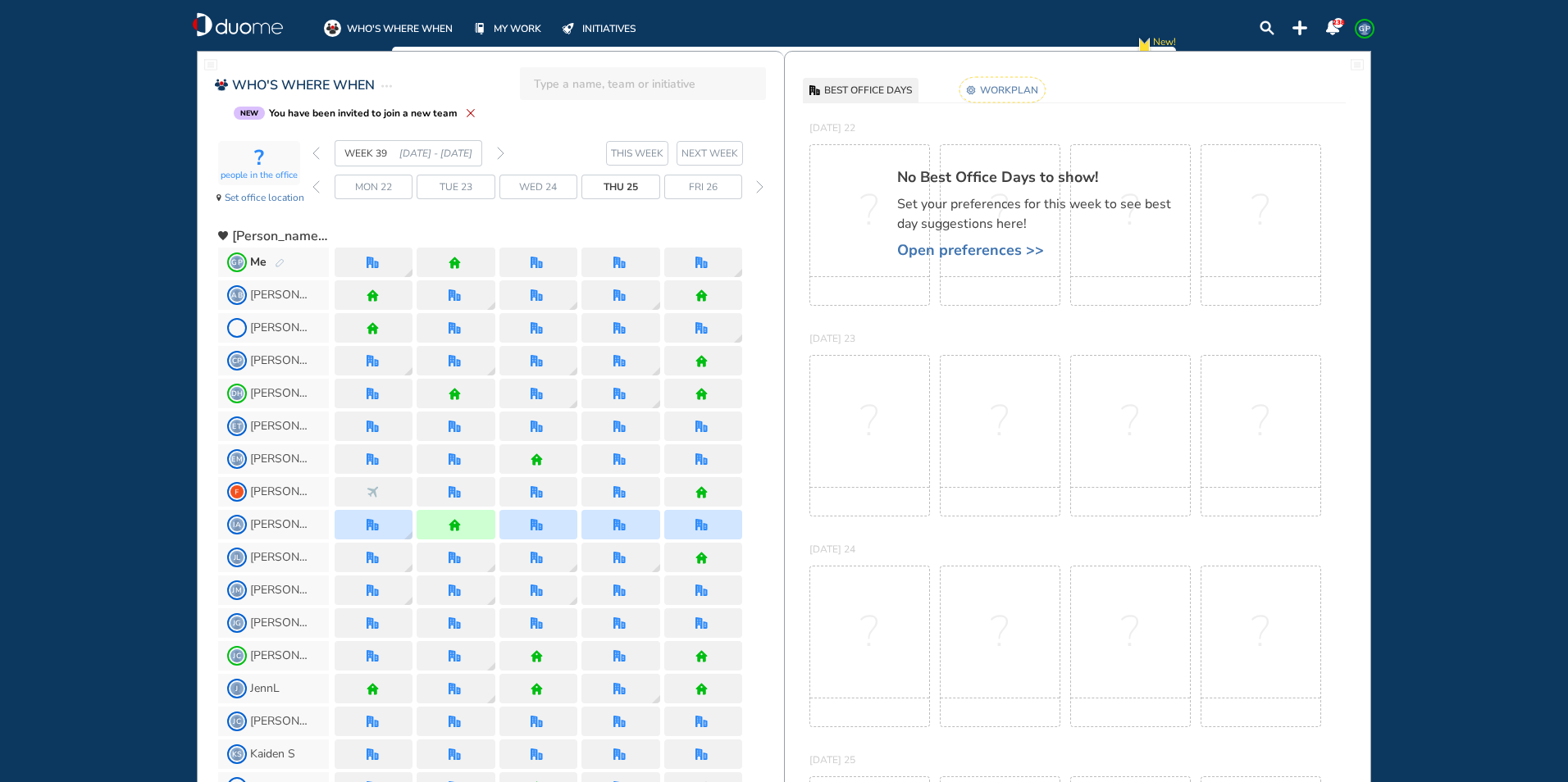
click at [762, 186] on img "forward day" at bounding box center [760, 186] width 8 height 13
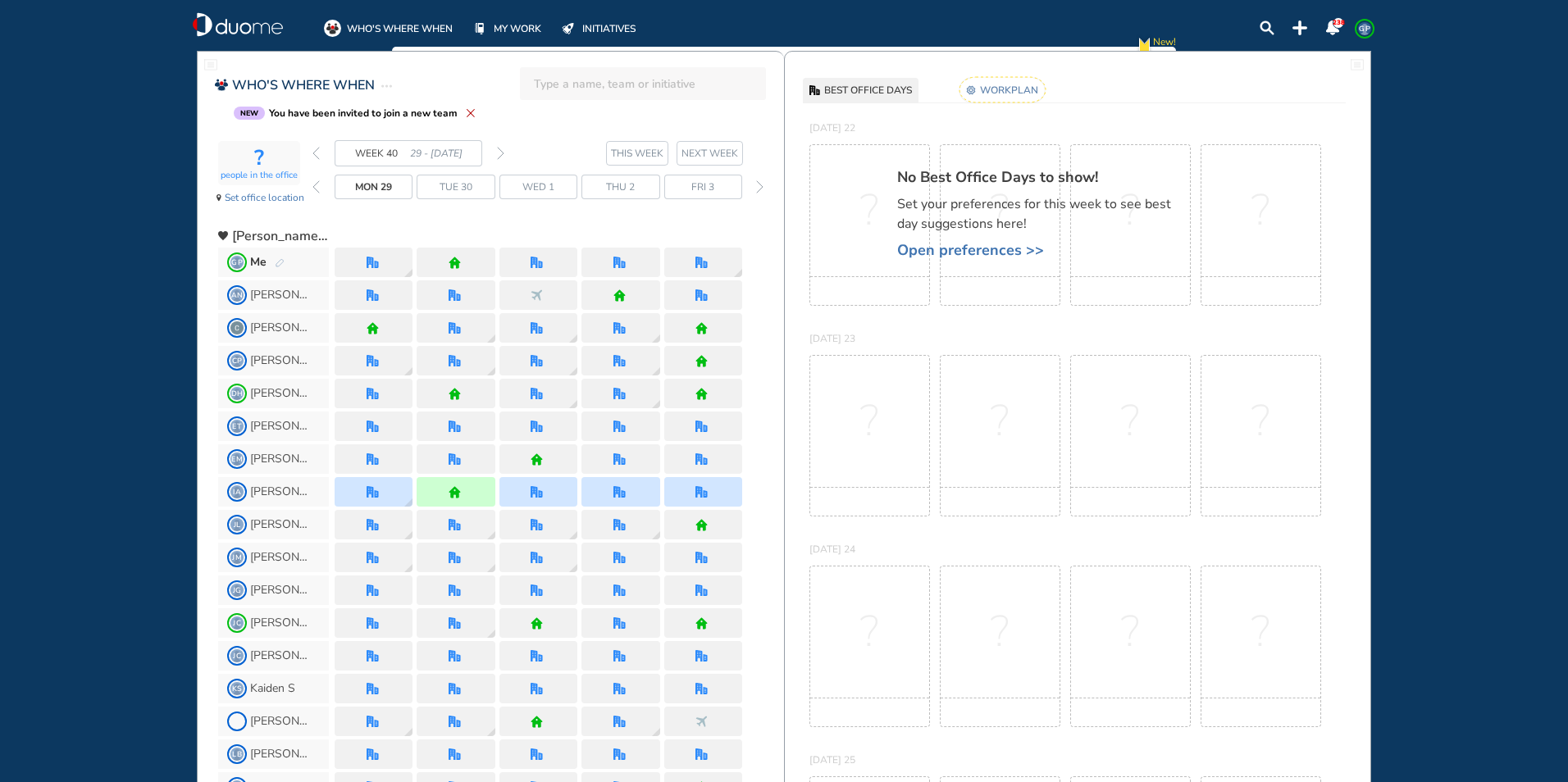
click at [762, 186] on img "forward day" at bounding box center [760, 186] width 8 height 13
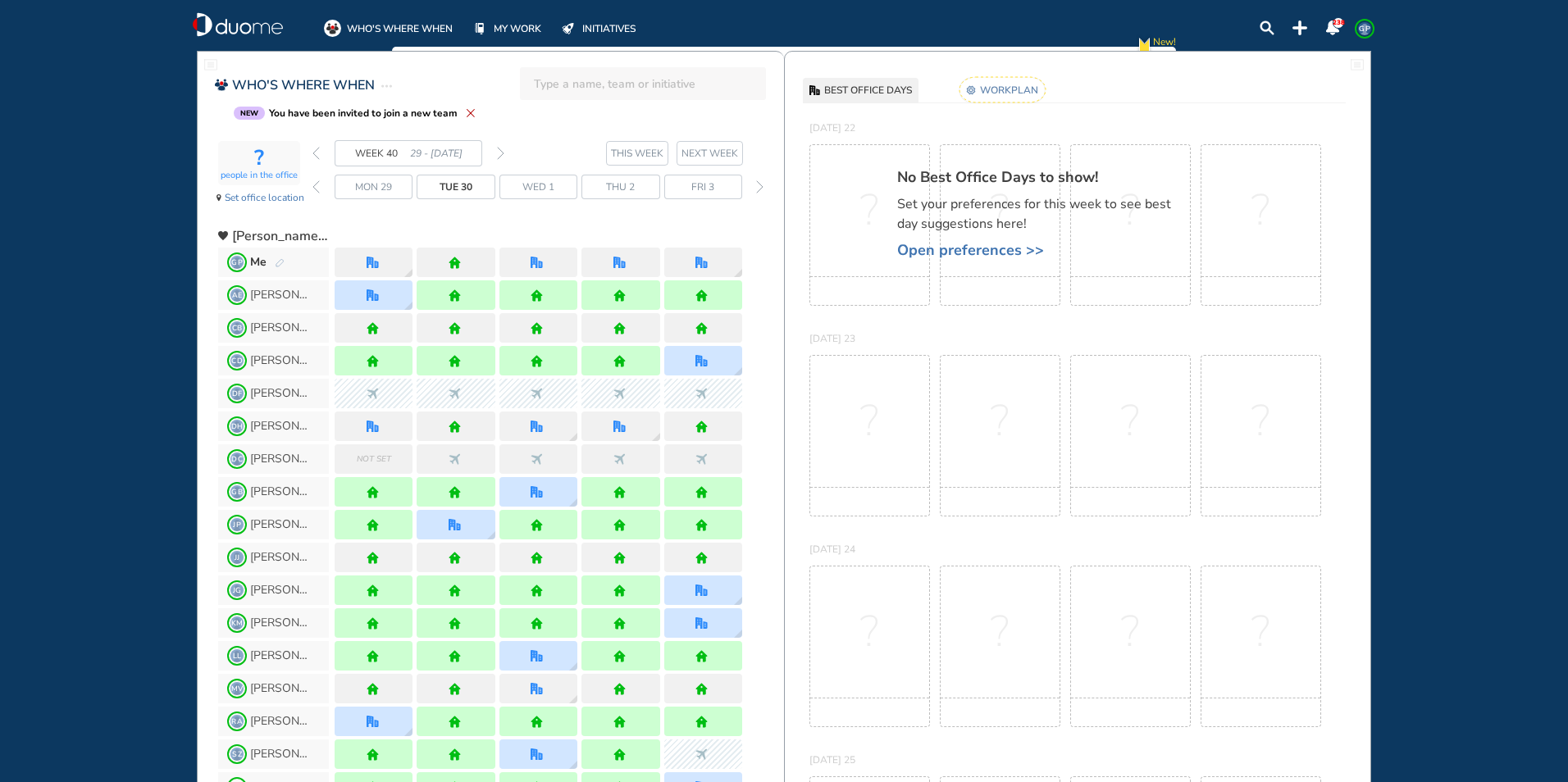
click at [762, 186] on img "forward day" at bounding box center [760, 186] width 8 height 13
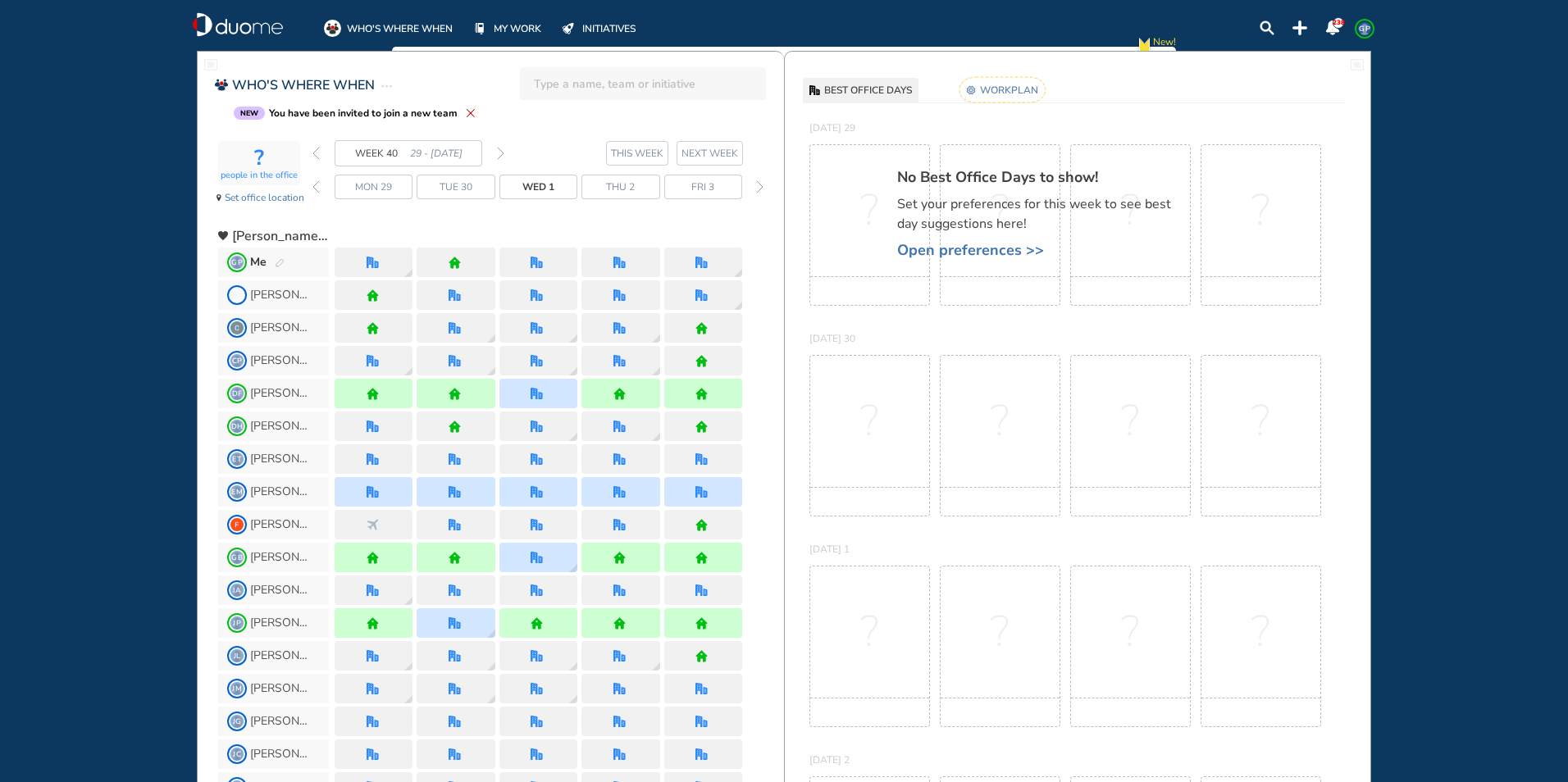
click at [762, 186] on img "forward day" at bounding box center [760, 186] width 8 height 13
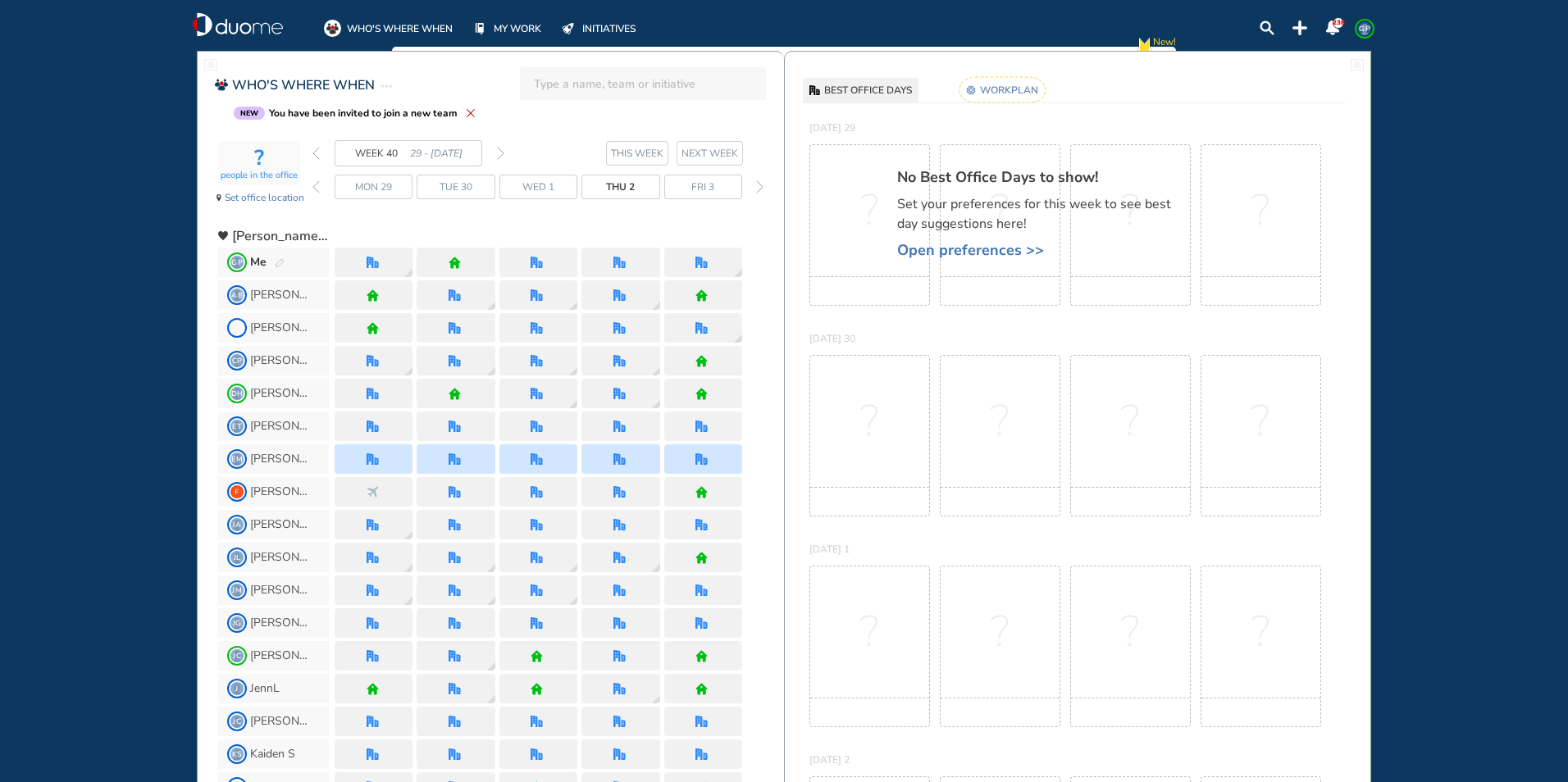
click at [762, 186] on img "forward day" at bounding box center [760, 186] width 8 height 13
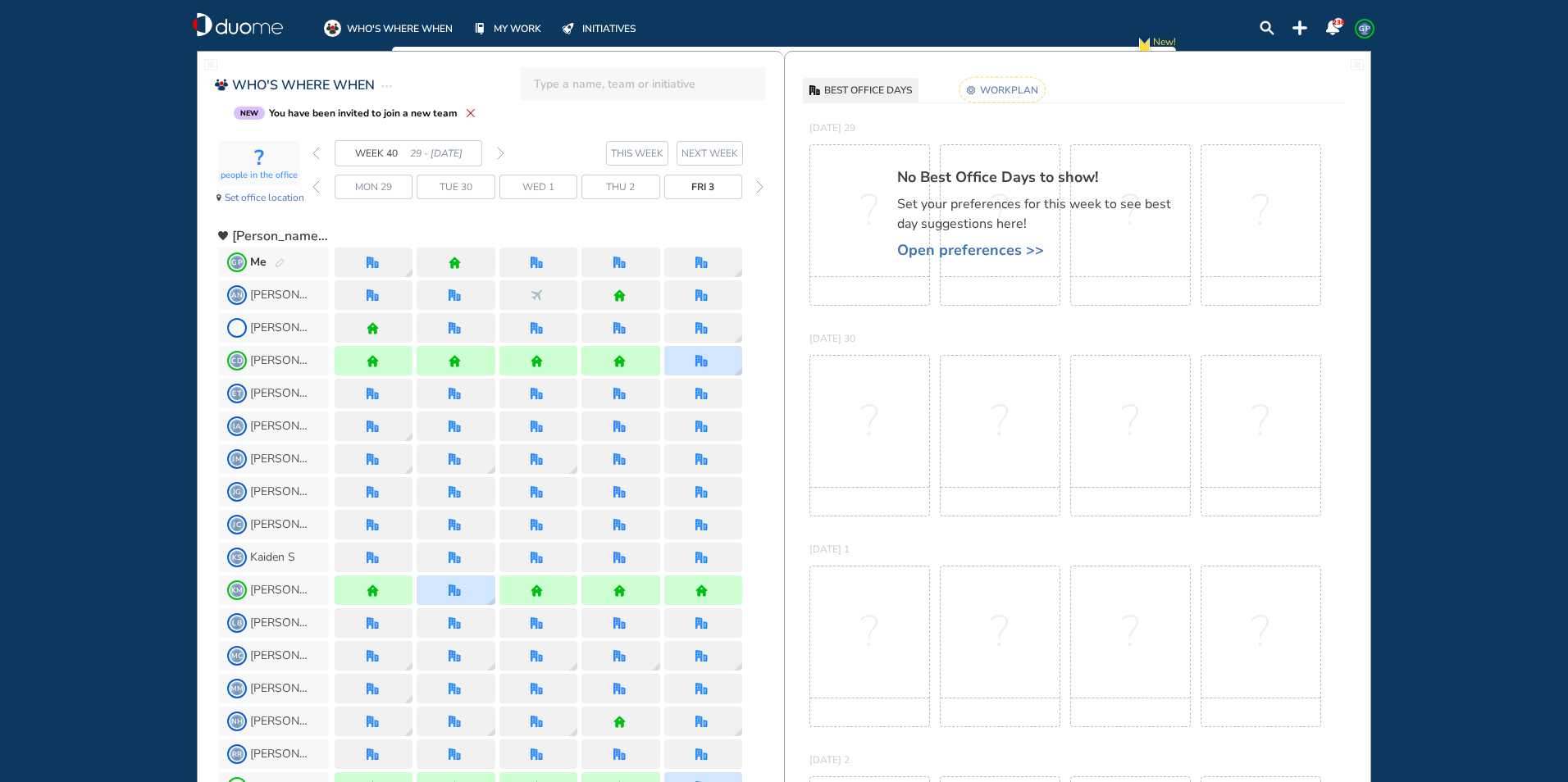
click at [762, 186] on img "forward day" at bounding box center [760, 186] width 8 height 13
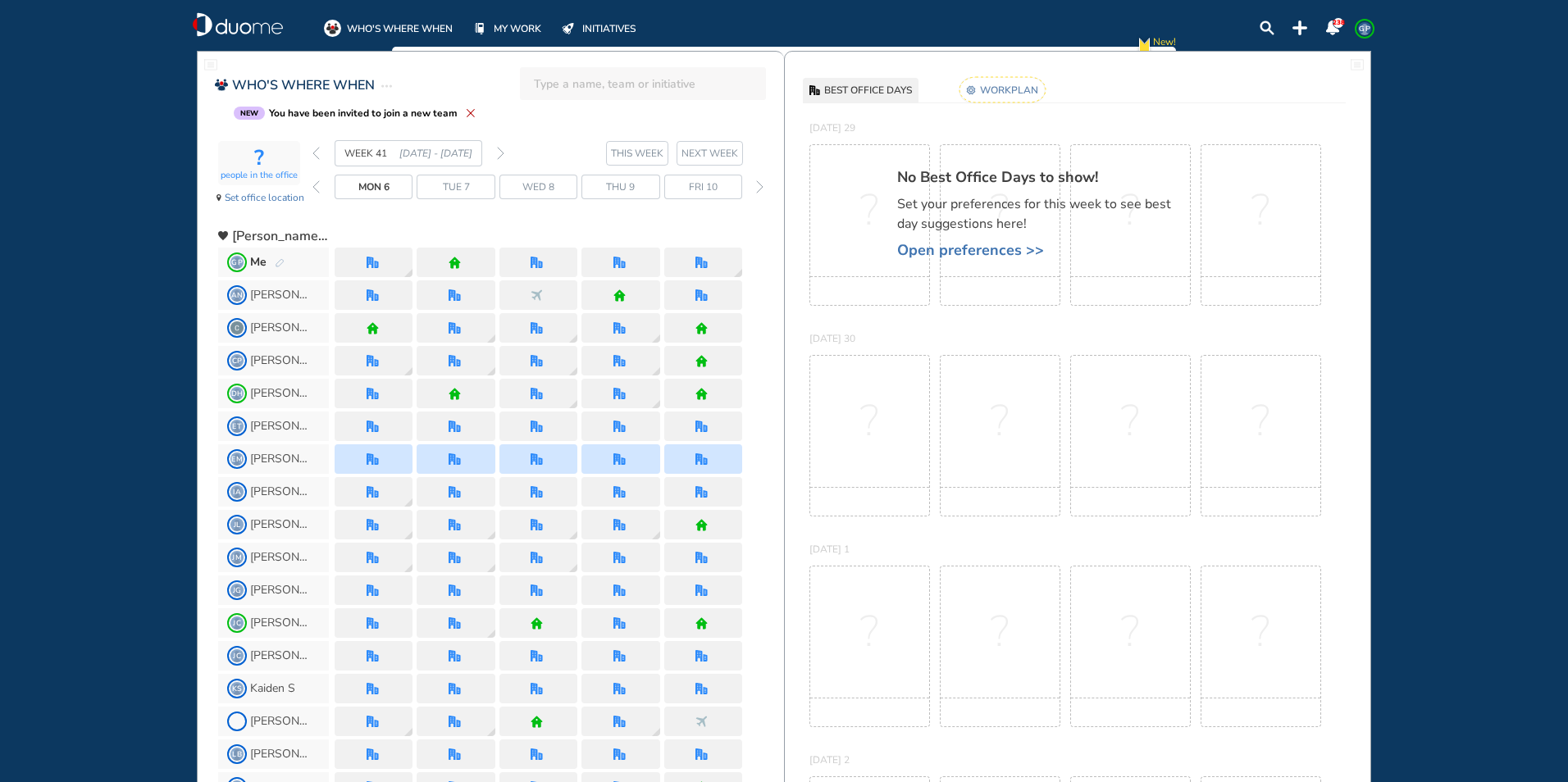
click at [762, 186] on img "forward day" at bounding box center [760, 186] width 8 height 13
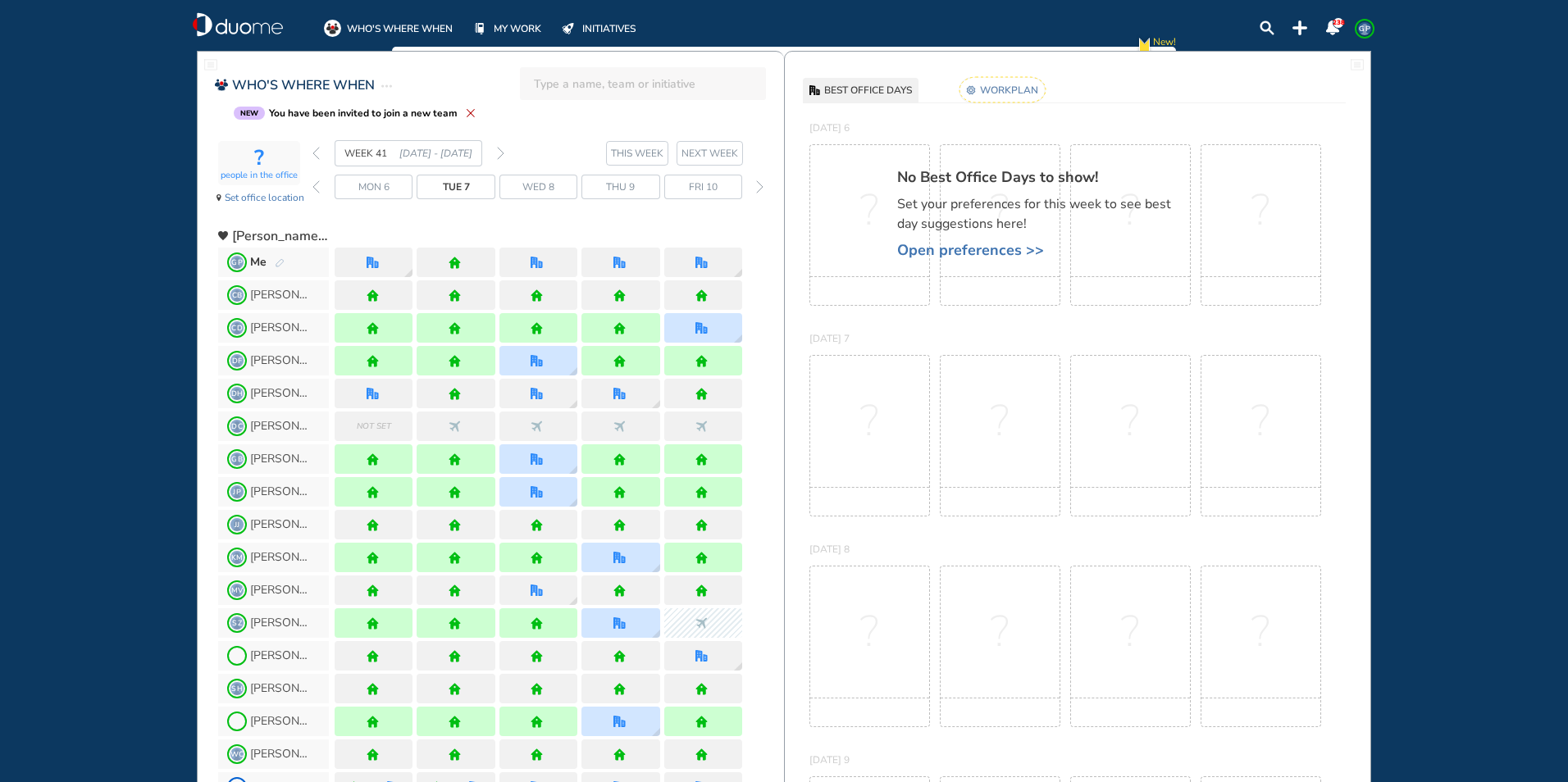
click at [762, 186] on img "forward day" at bounding box center [760, 186] width 8 height 13
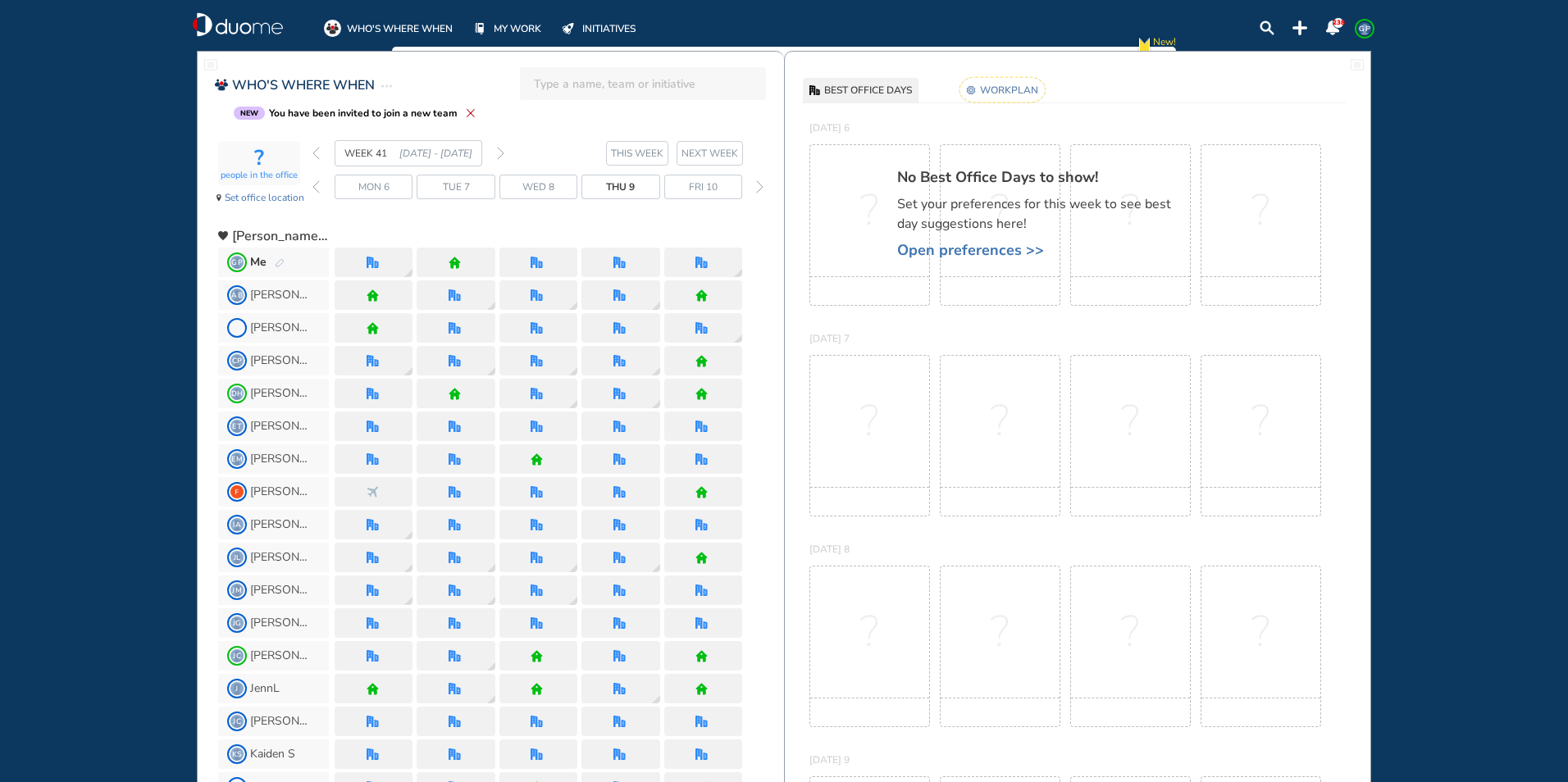
click at [762, 186] on img "forward day" at bounding box center [760, 186] width 8 height 13
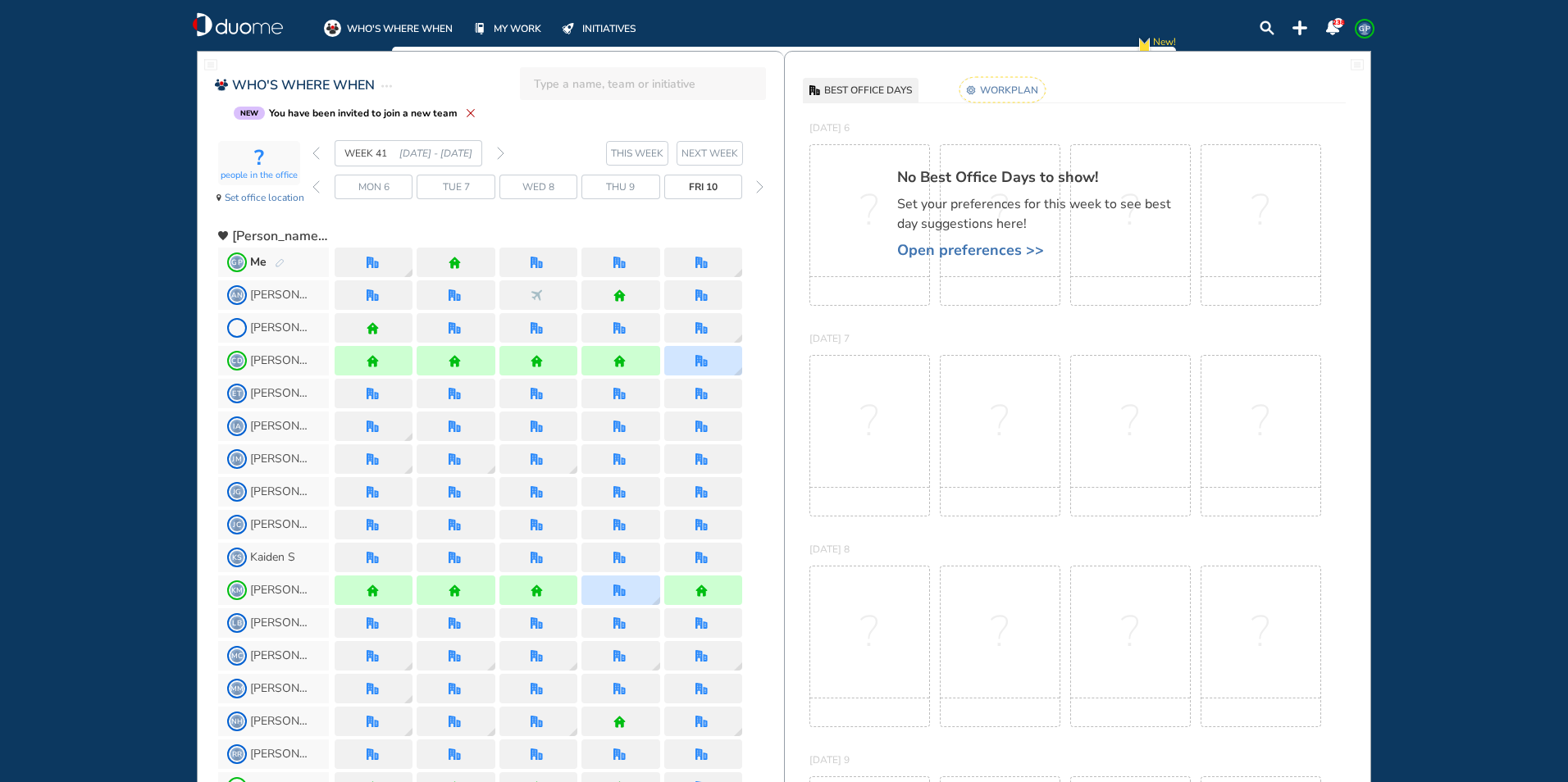
click at [762, 186] on img "forward day" at bounding box center [760, 186] width 8 height 13
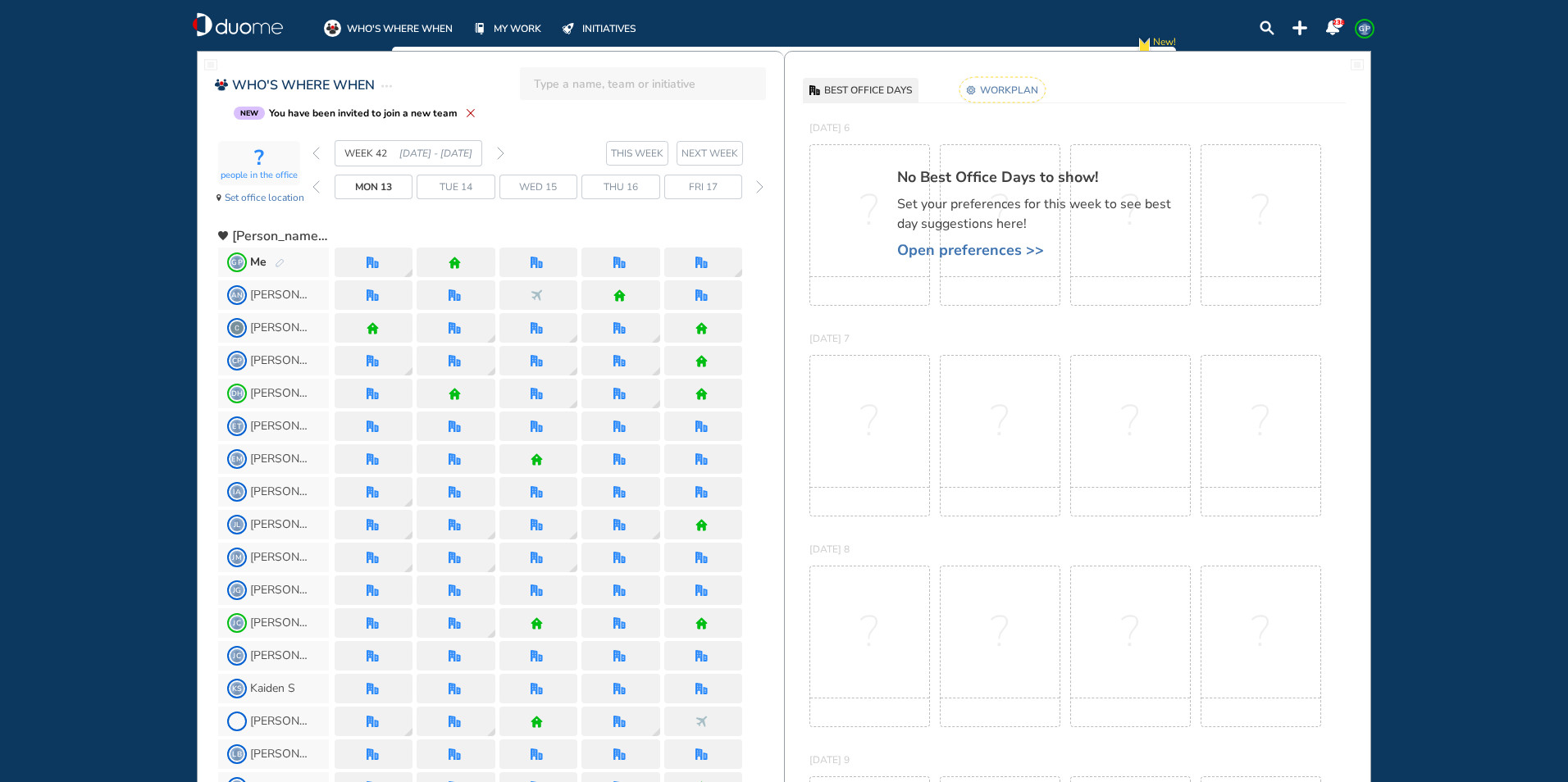
click at [762, 186] on img "forward day" at bounding box center [760, 186] width 8 height 13
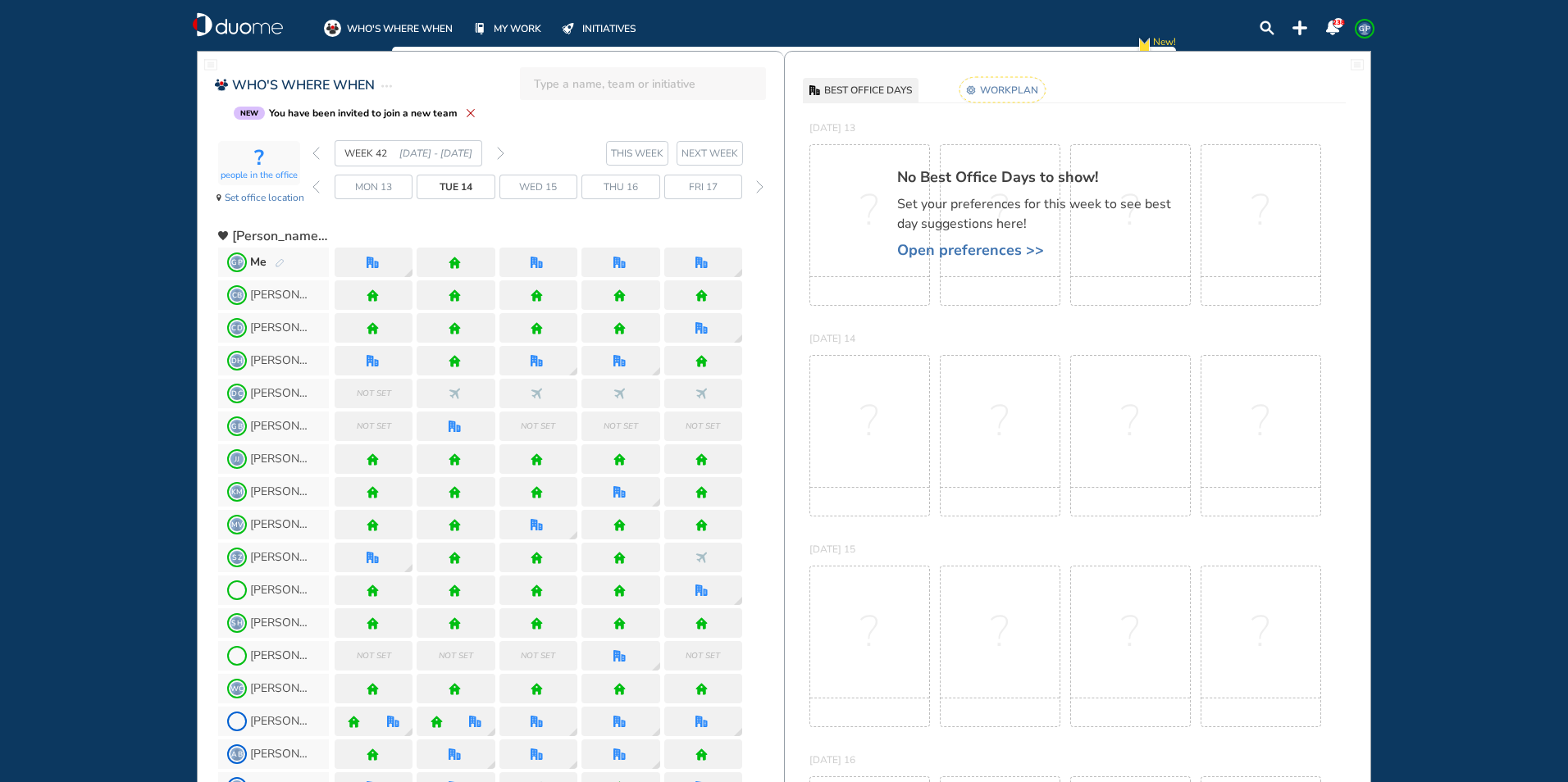
click at [701, 190] on span "Fri 17" at bounding box center [703, 187] width 28 height 16
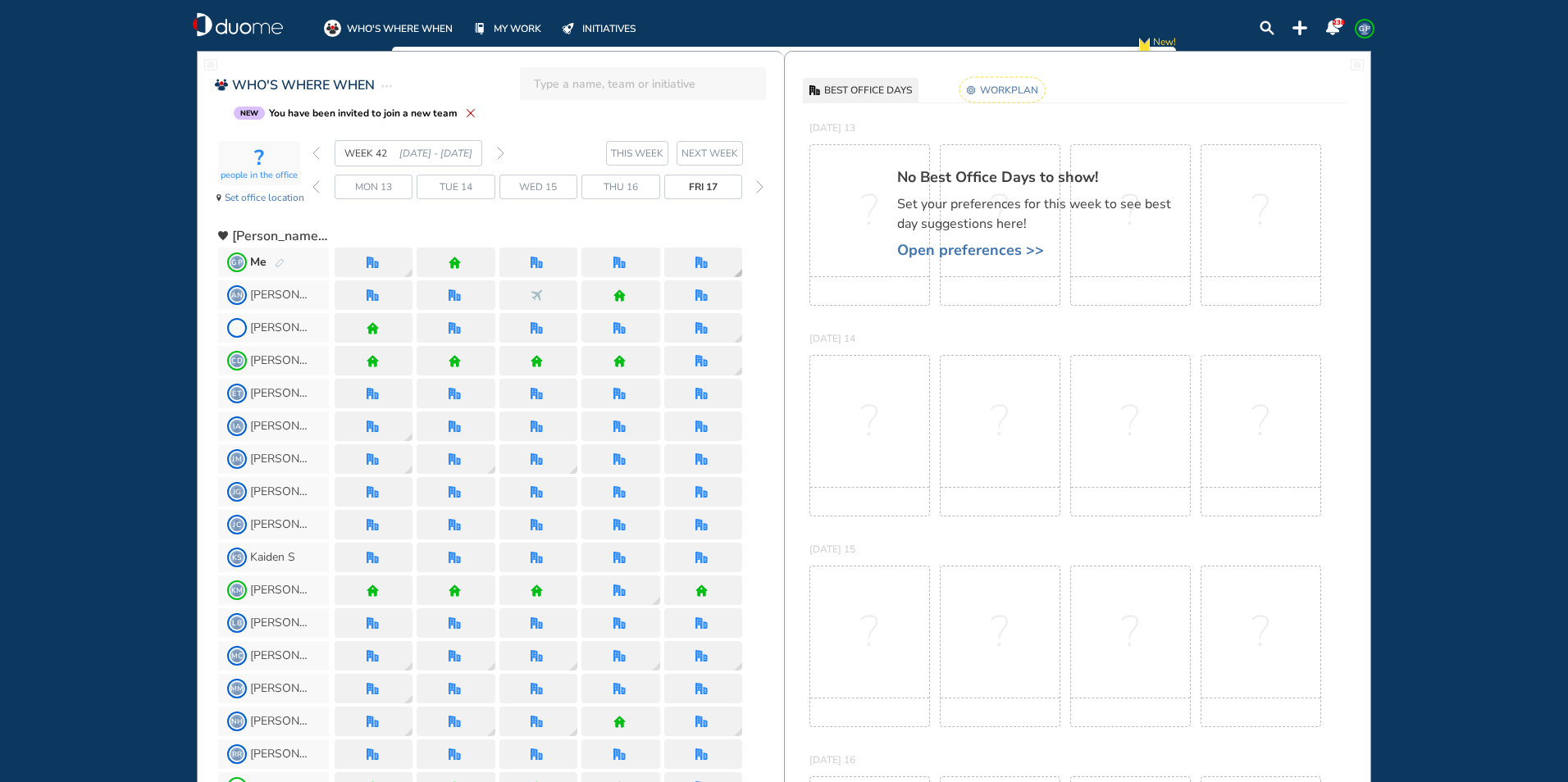
click at [719, 262] on div at bounding box center [703, 262] width 78 height 29
drag, startPoint x: 1123, startPoint y: 397, endPoint x: 1136, endPoint y: 382, distance: 19.8
click at [1136, 387] on div "?" at bounding box center [1130, 436] width 121 height 162
click at [252, 199] on span "Set office location" at bounding box center [264, 197] width 79 height 16
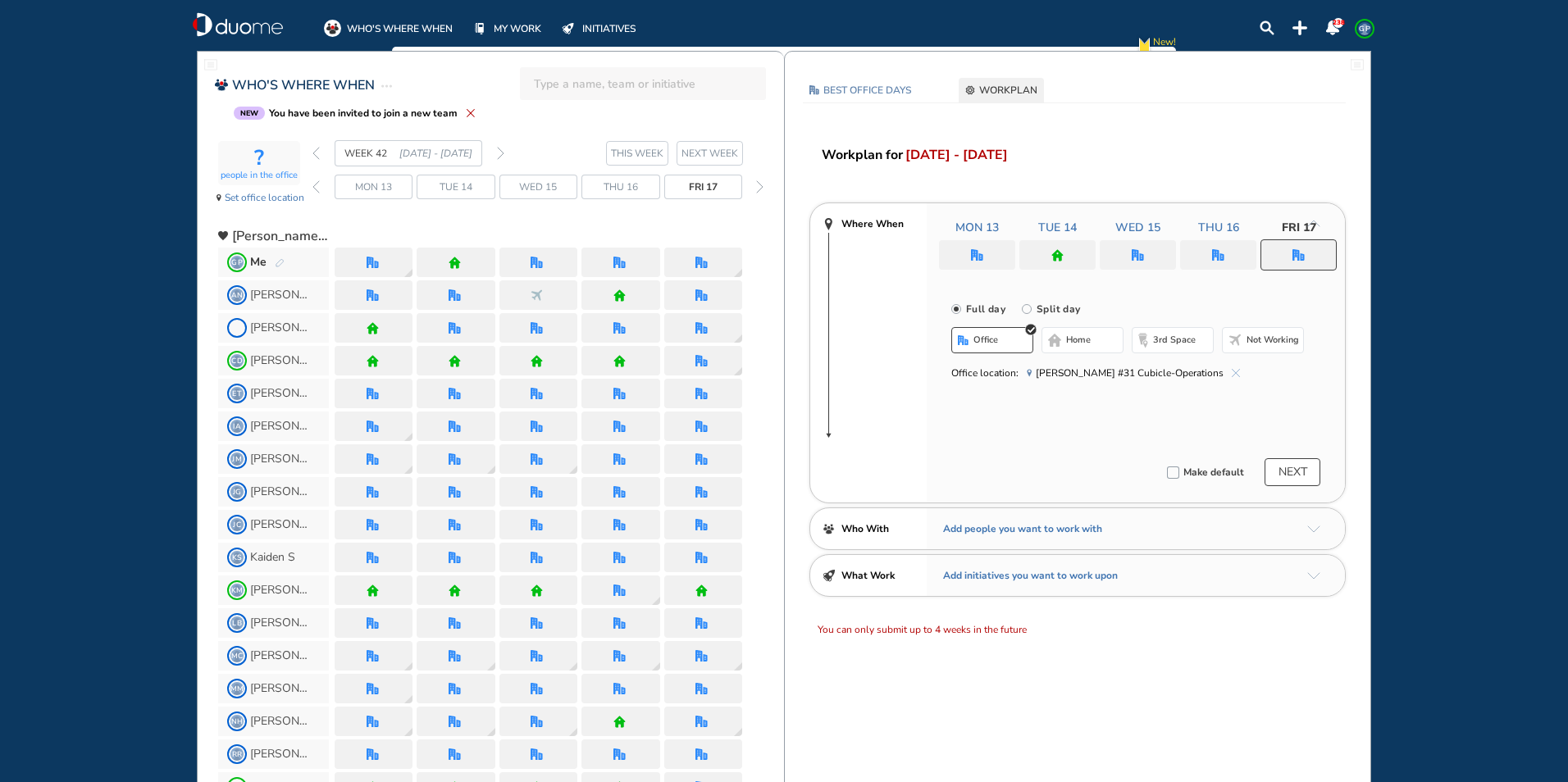
click at [1273, 339] on span "Not working" at bounding box center [1272, 339] width 53 height 13
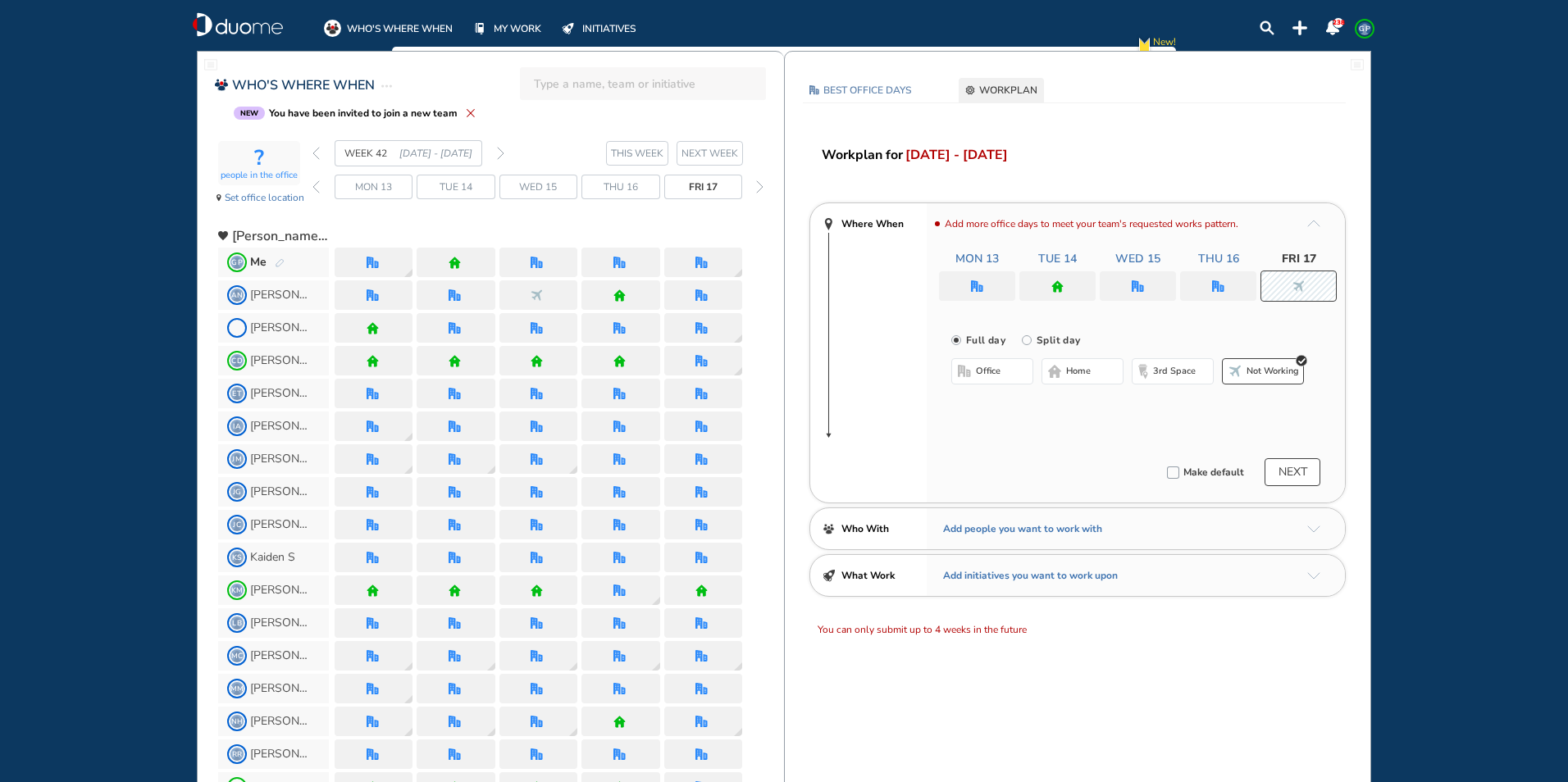
click at [1300, 475] on button "NEXT" at bounding box center [1292, 472] width 56 height 28
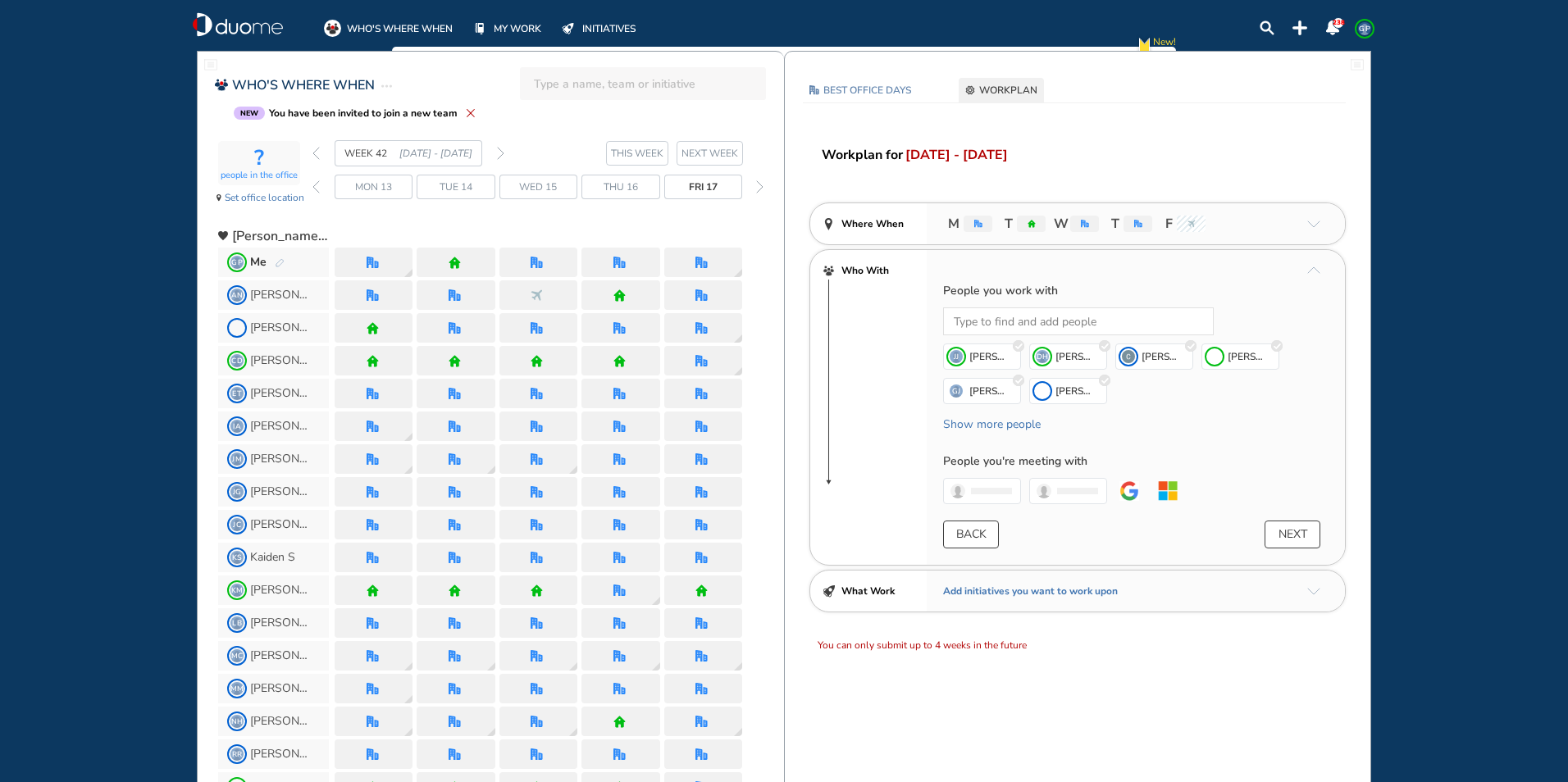
click at [1304, 529] on button "NEXT" at bounding box center [1292, 534] width 56 height 28
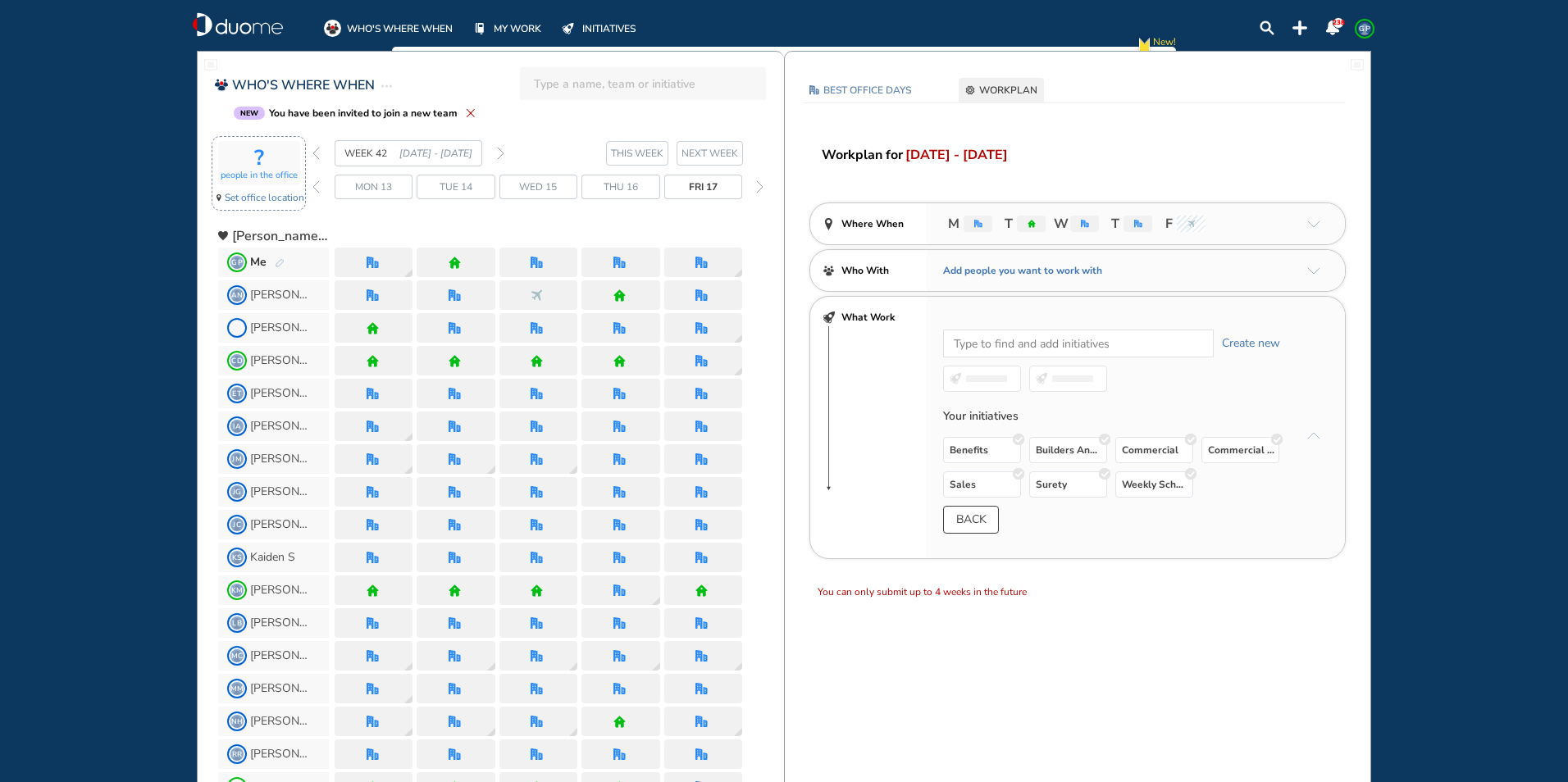
click at [246, 196] on span "Set office location" at bounding box center [264, 197] width 79 height 16
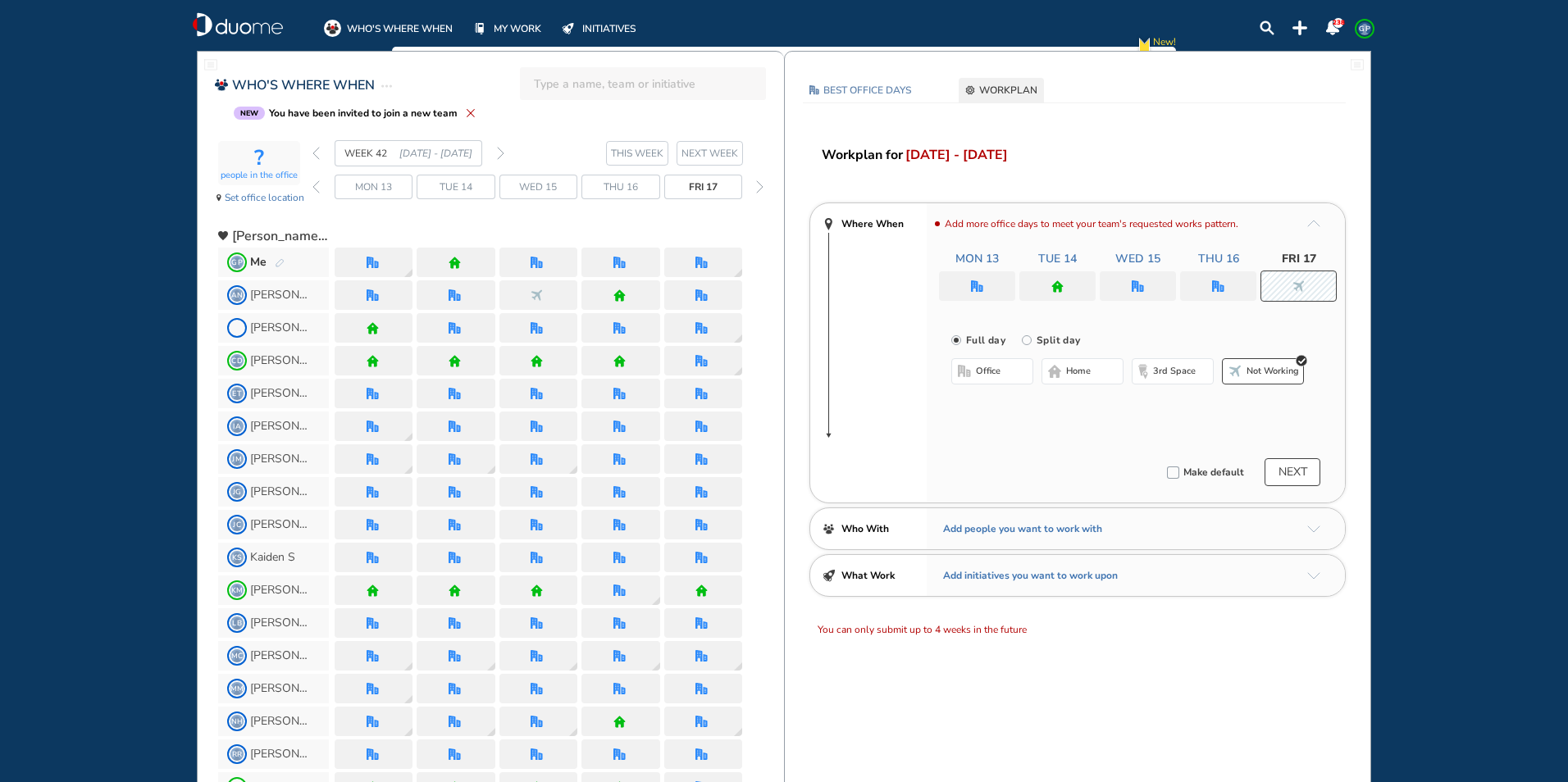
click at [1291, 472] on button "NEXT" at bounding box center [1292, 472] width 56 height 28
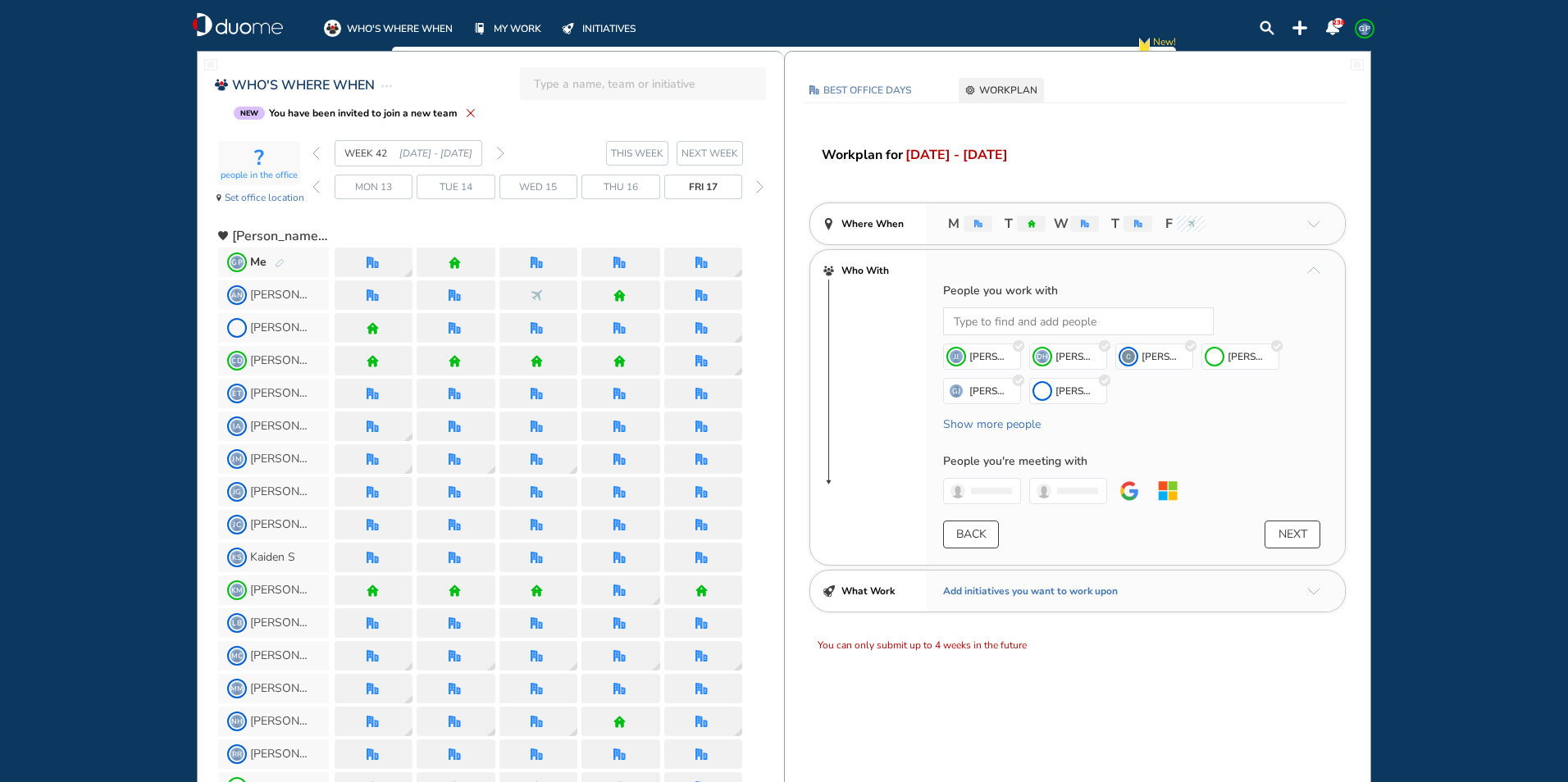
click at [1302, 535] on button "NEXT" at bounding box center [1292, 534] width 56 height 28
